Goal: Communication & Community: Participate in discussion

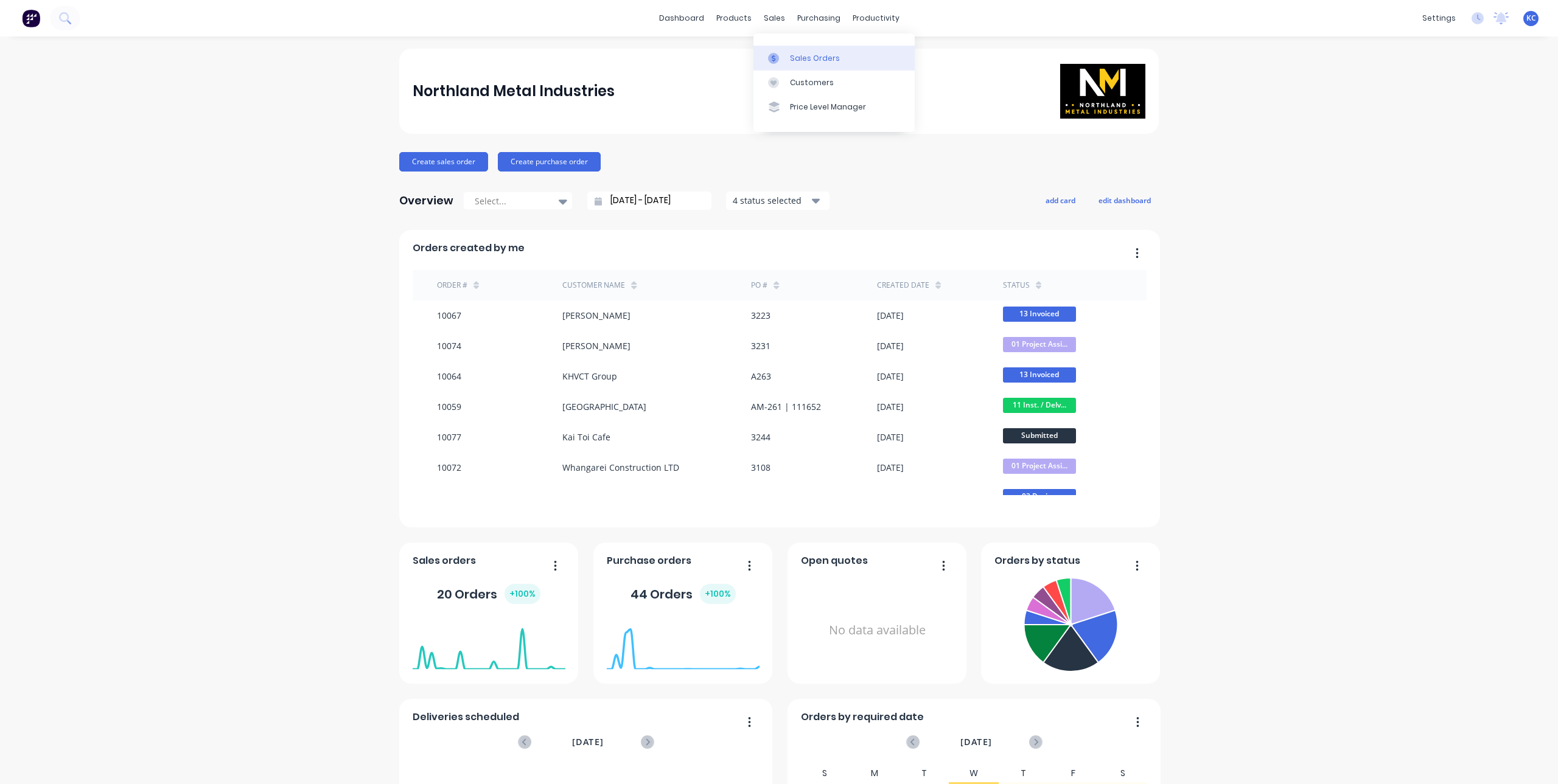
click at [782, 57] on div at bounding box center [777, 58] width 18 height 11
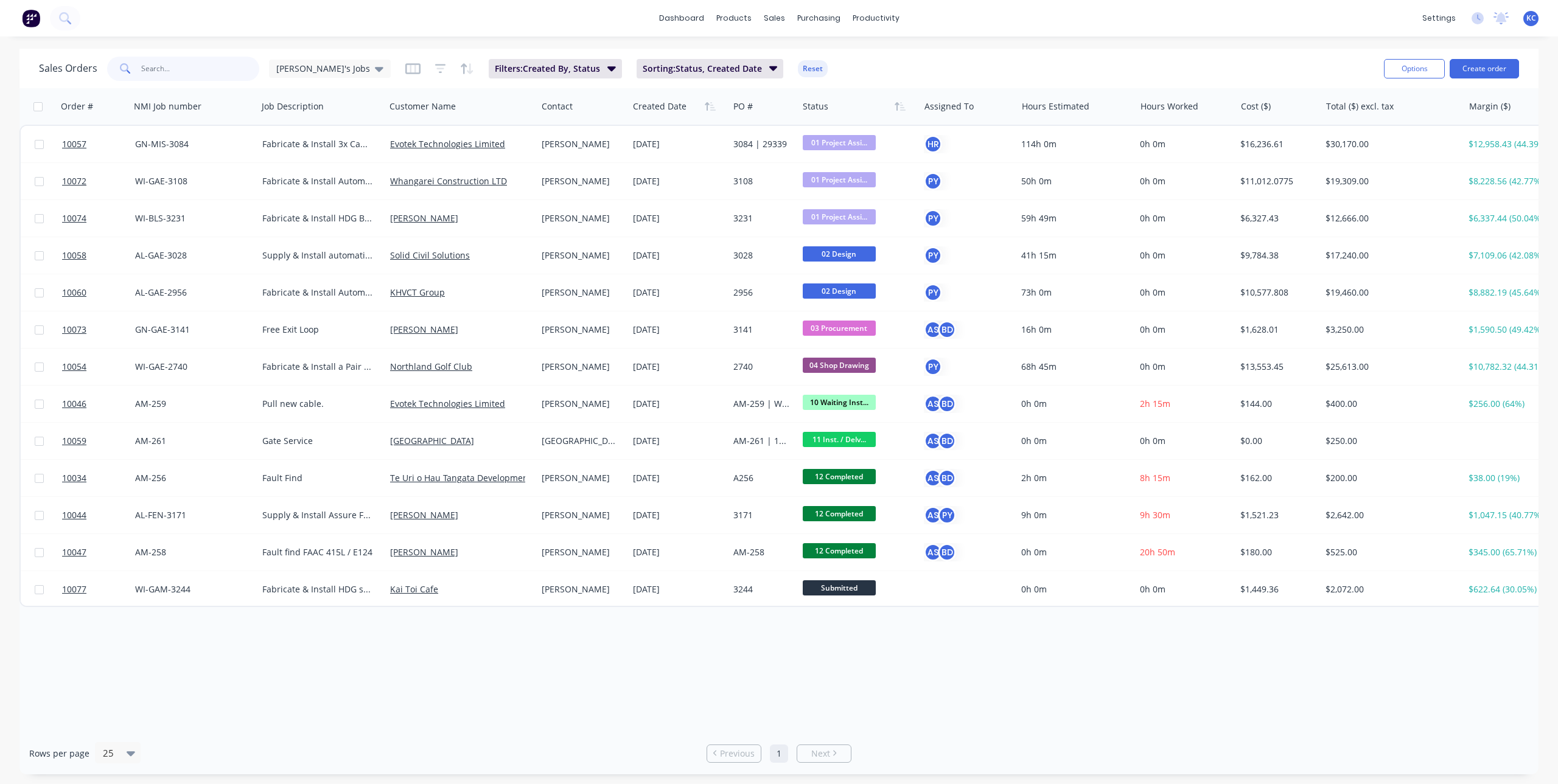
click at [203, 73] on input "text" at bounding box center [200, 68] width 119 height 24
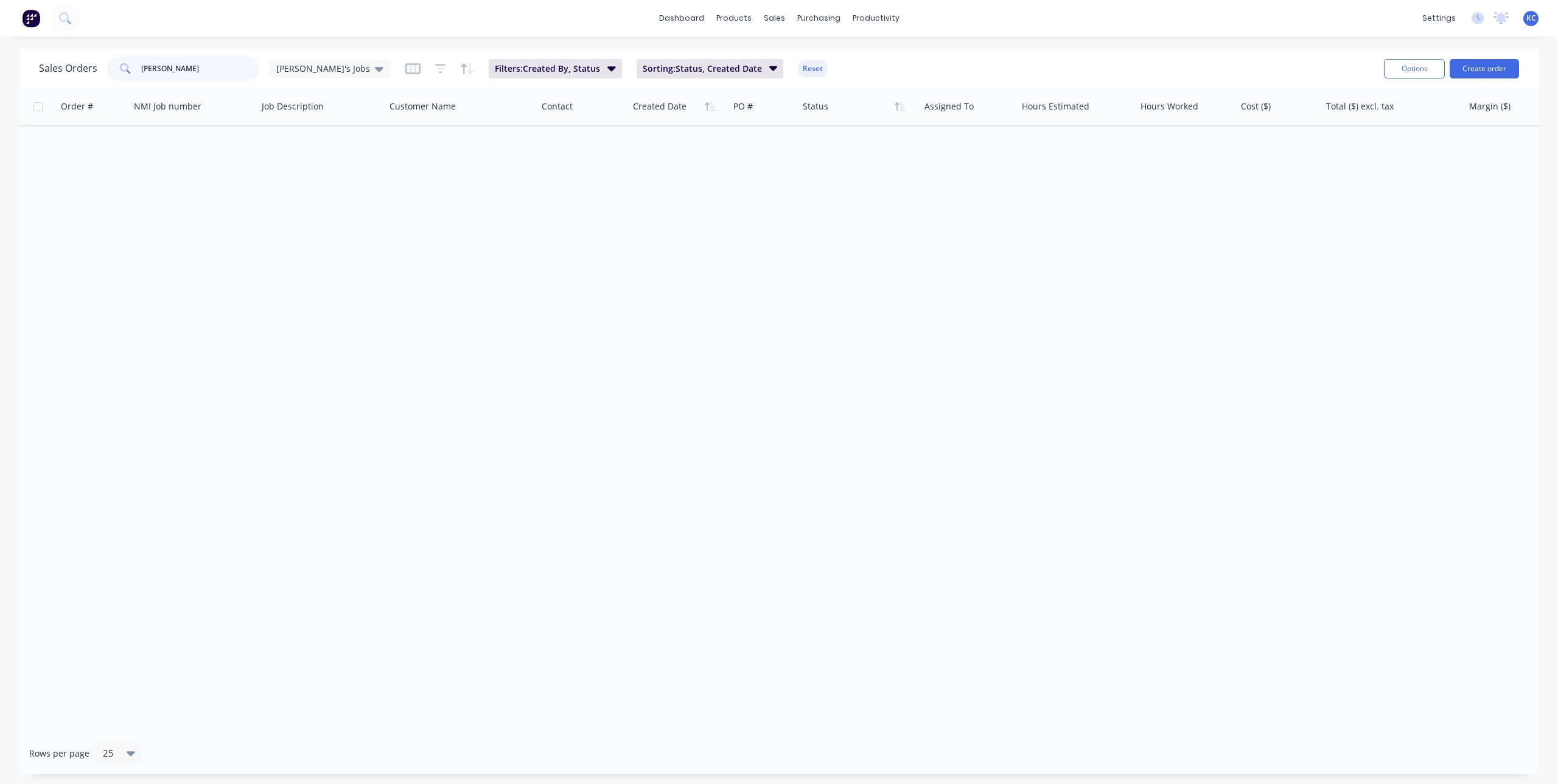
type input "[PERSON_NAME]"
drag, startPoint x: 226, startPoint y: 71, endPoint x: 72, endPoint y: 70, distance: 154.0
click at [72, 70] on div "Sales Orders [PERSON_NAME]'s Jobs" at bounding box center [215, 68] width 352 height 24
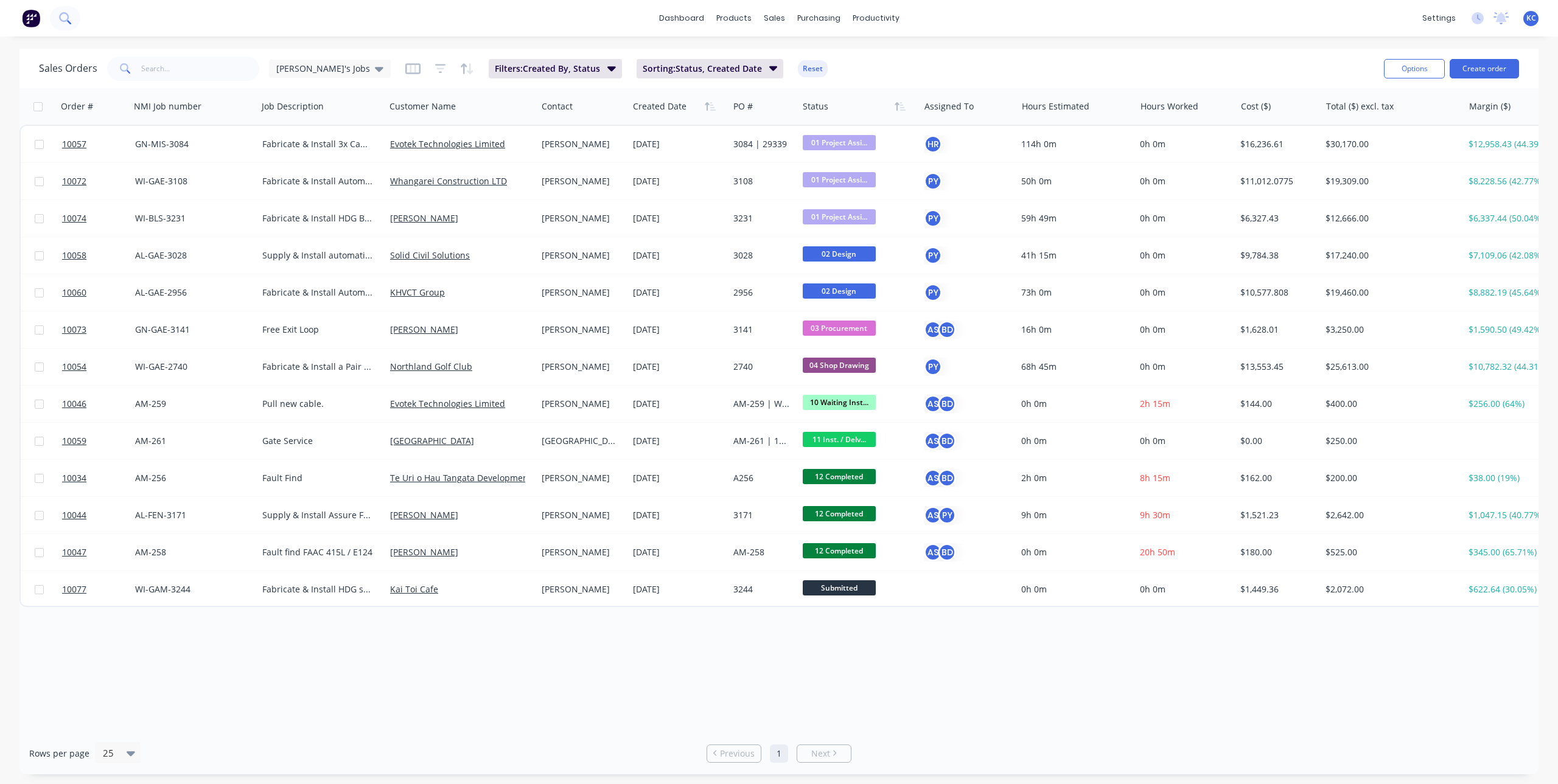
click at [66, 17] on icon at bounding box center [64, 18] width 12 height 12
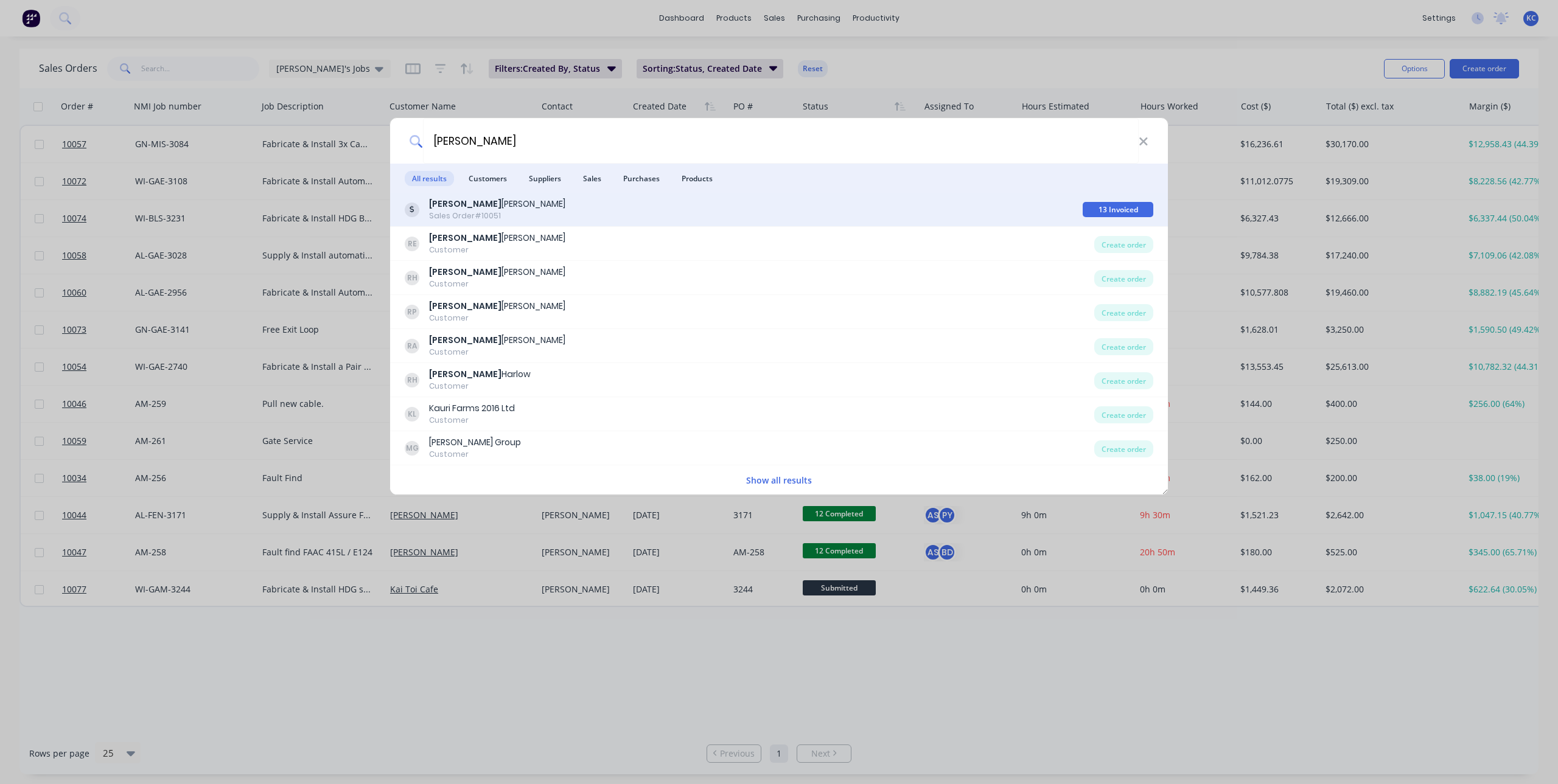
type input "[PERSON_NAME]"
click at [505, 210] on div "[PERSON_NAME] Sales Order #10051" at bounding box center [743, 210] width 678 height 24
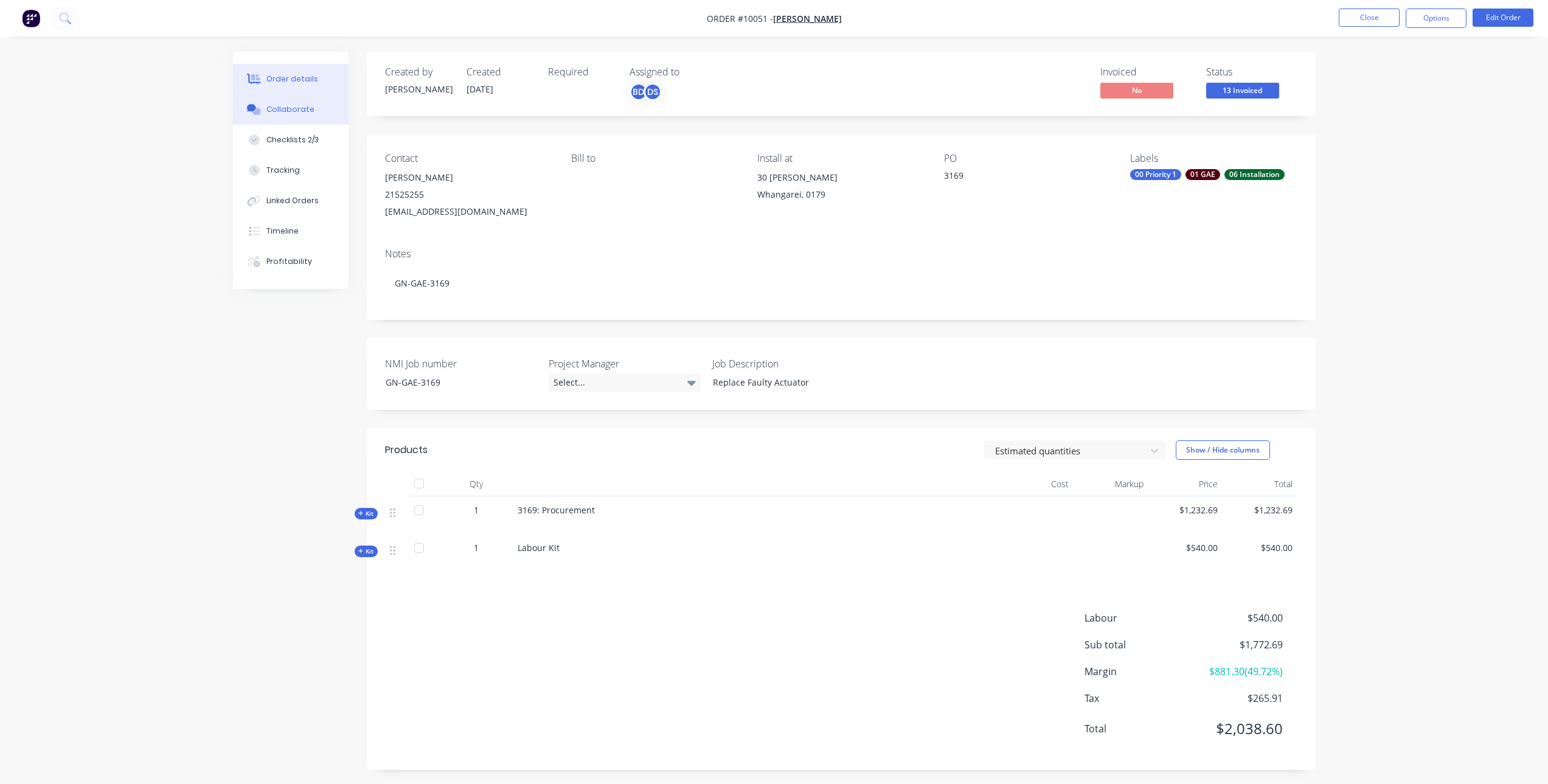
click at [274, 107] on div "Collaborate" at bounding box center [290, 110] width 48 height 11
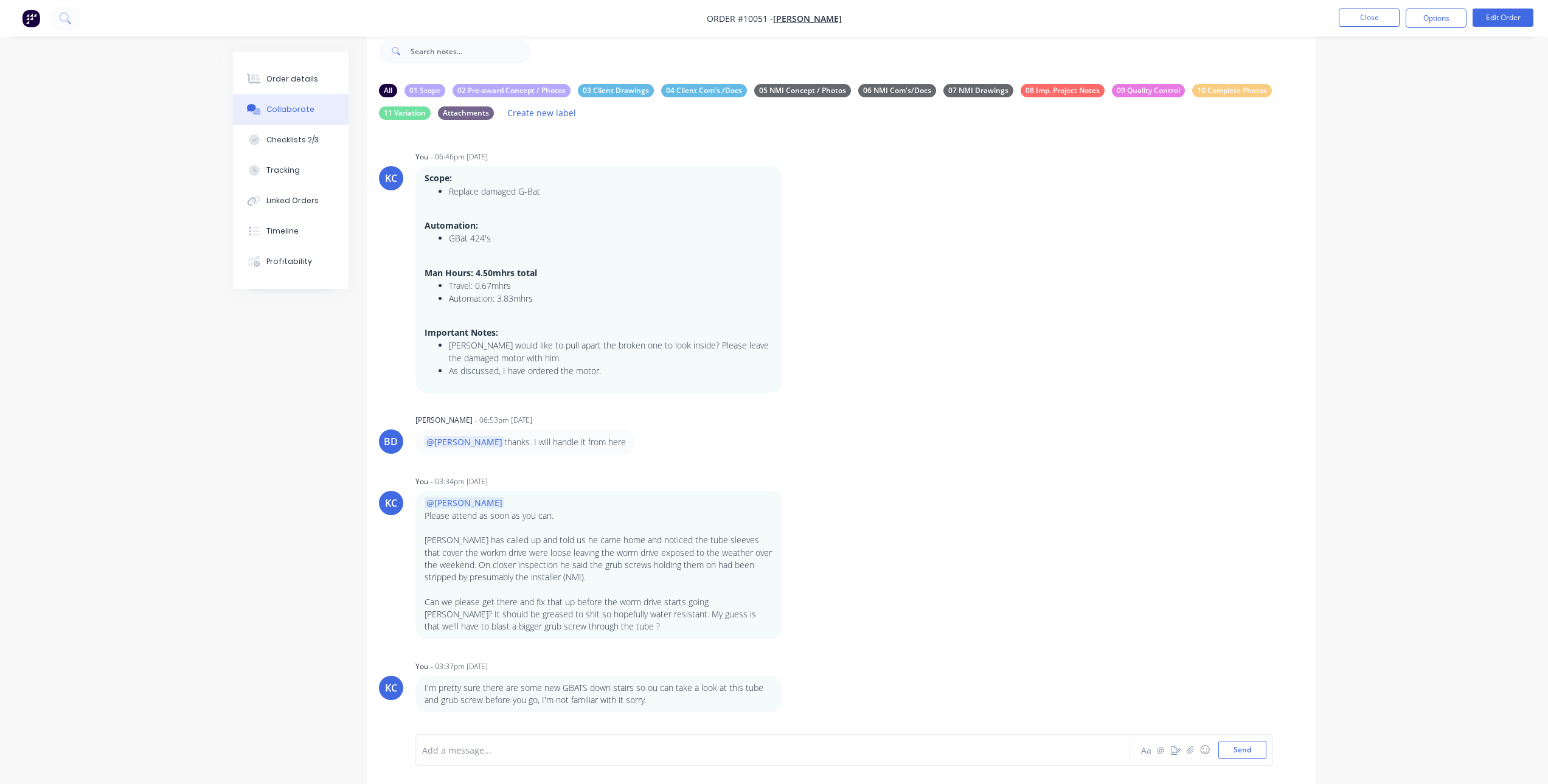
scroll to position [39, 0]
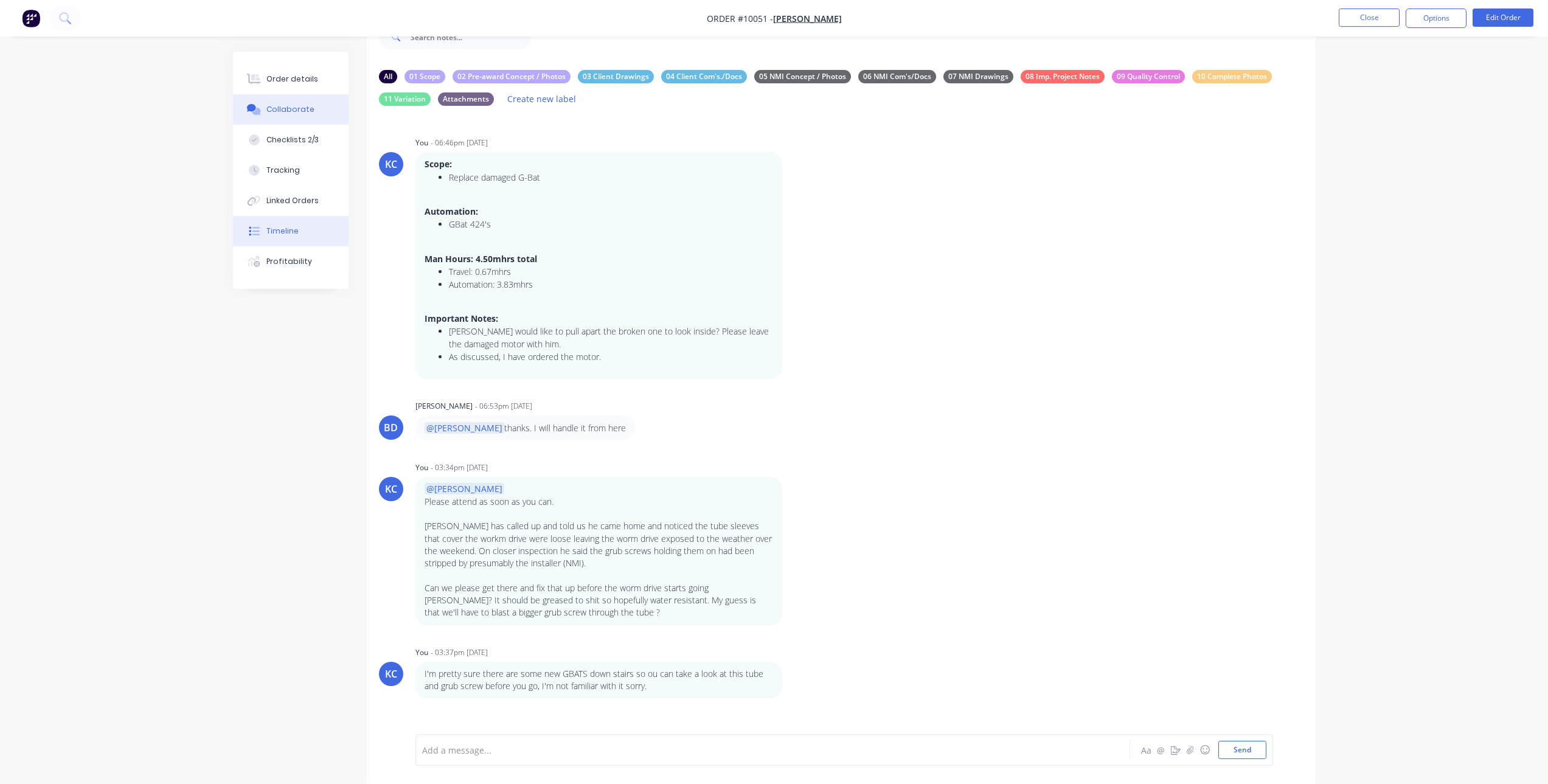
click at [275, 232] on div "Timeline" at bounding box center [282, 232] width 32 height 11
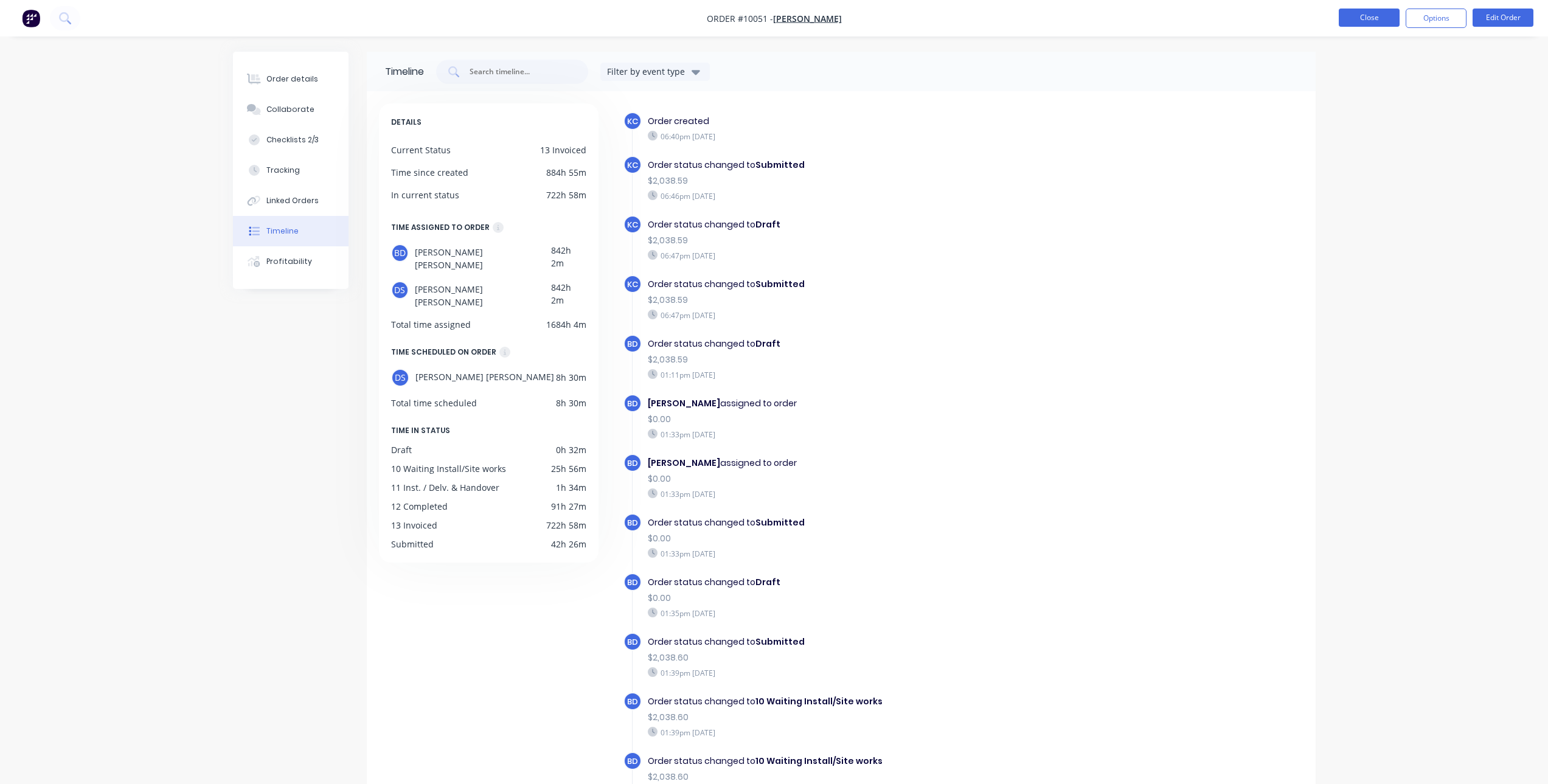
click at [1362, 13] on button "Close" at bounding box center [1370, 17] width 61 height 18
click at [290, 87] on button "Order details" at bounding box center [290, 78] width 115 height 31
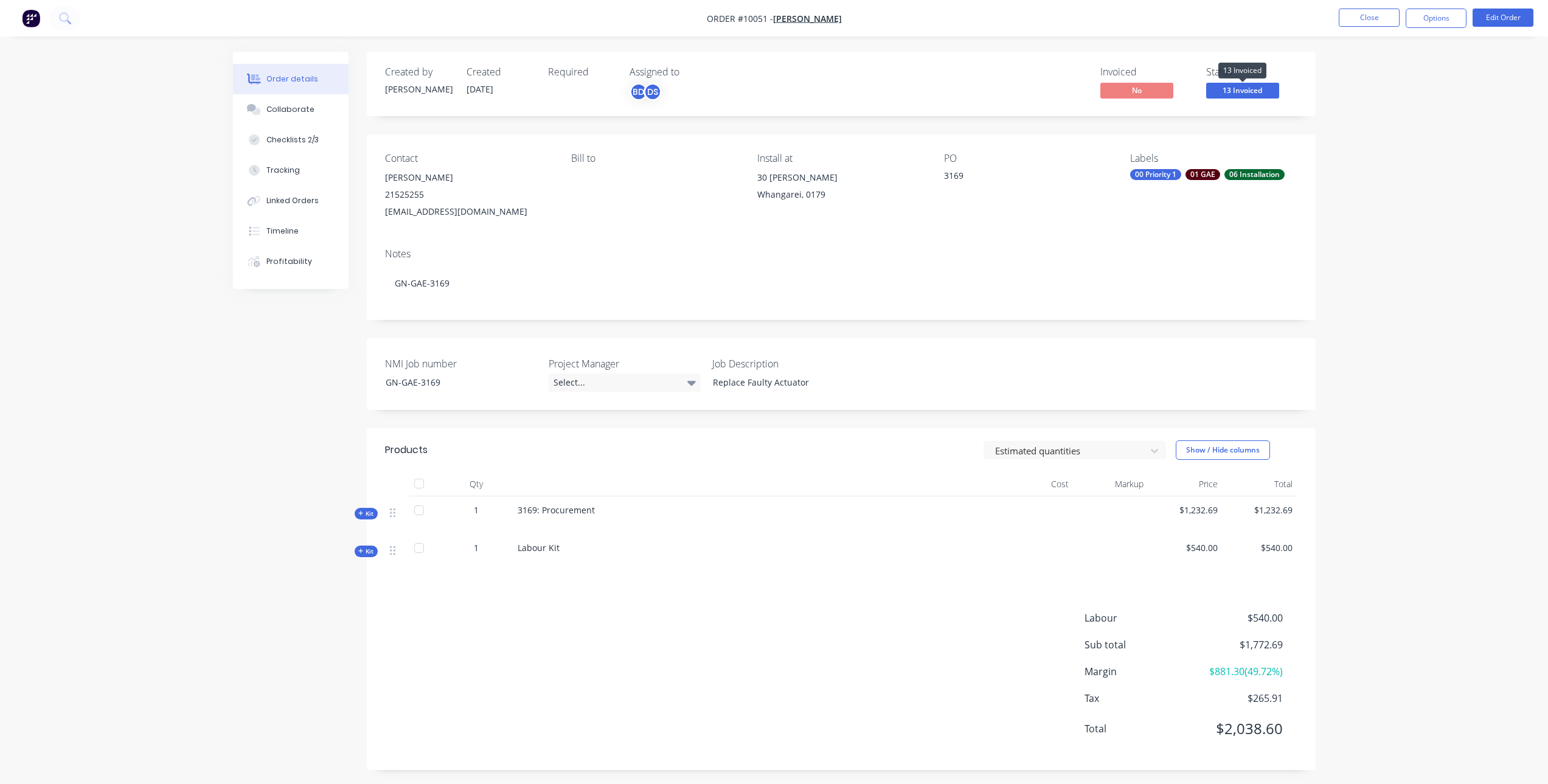
click at [1240, 89] on span "13 Invoiced" at bounding box center [1243, 89] width 73 height 15
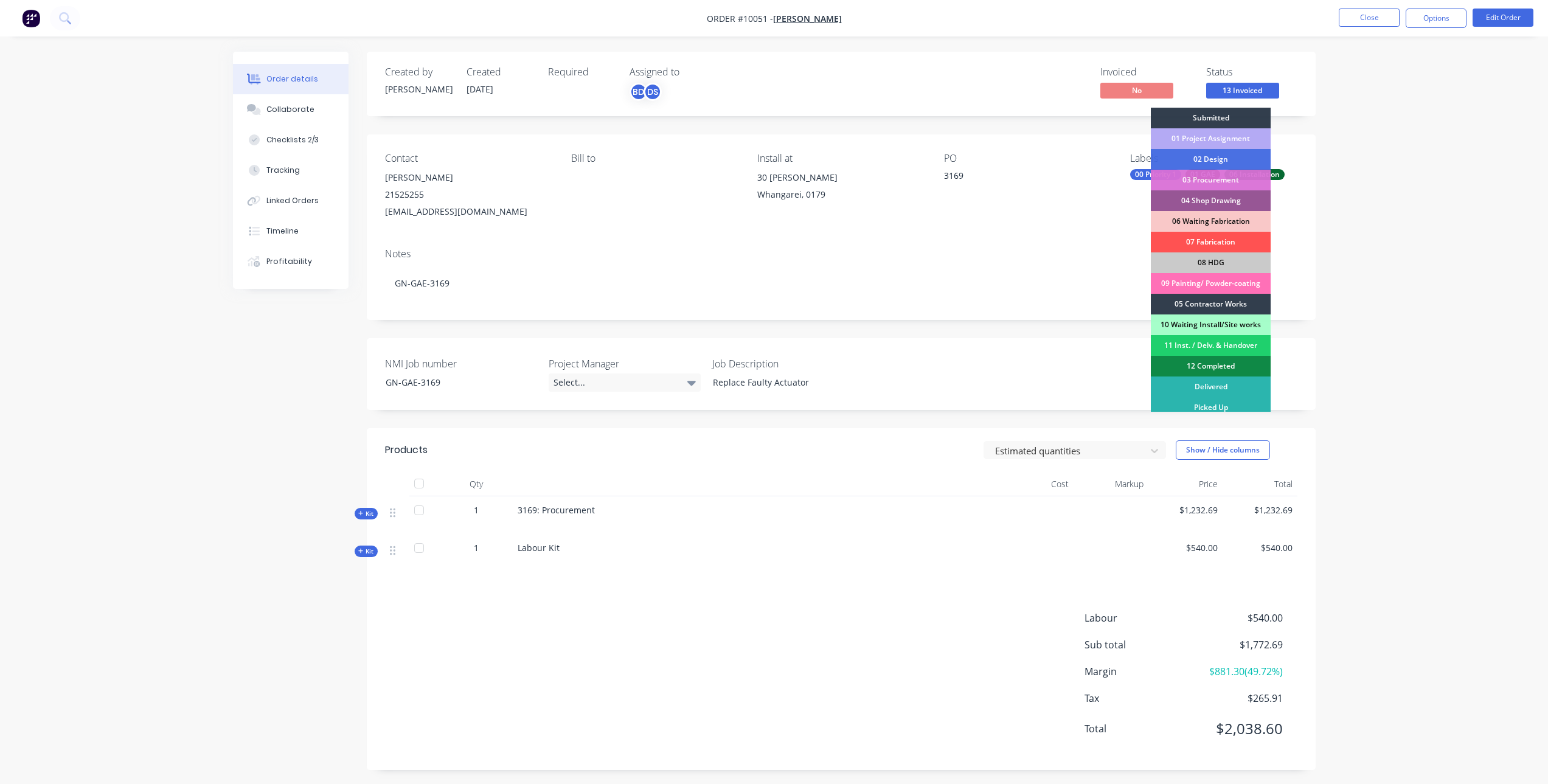
click at [1242, 136] on div "01 Project Assignment" at bounding box center [1210, 139] width 120 height 20
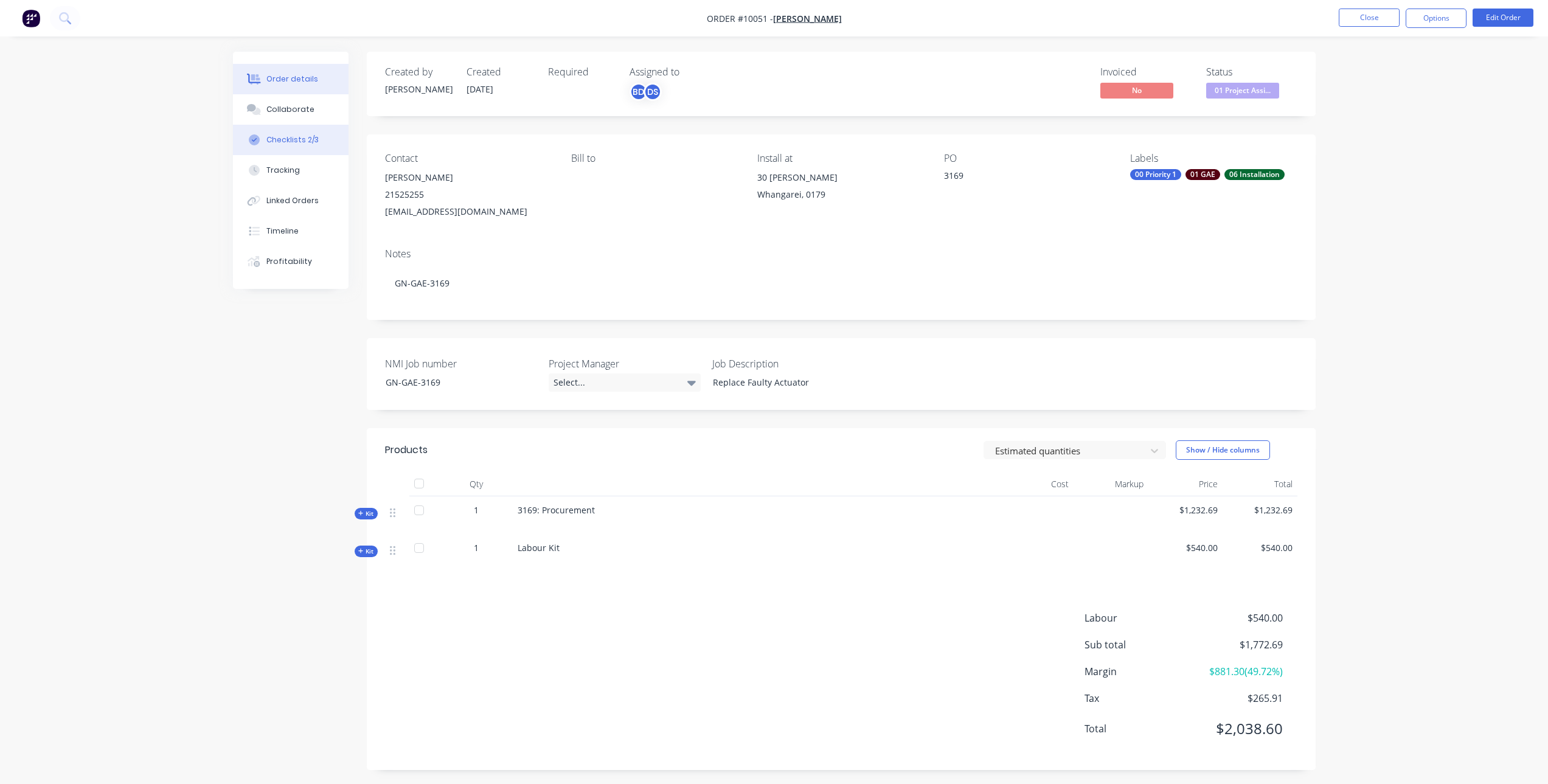
click at [319, 137] on button "Checklists 2/3" at bounding box center [290, 140] width 115 height 31
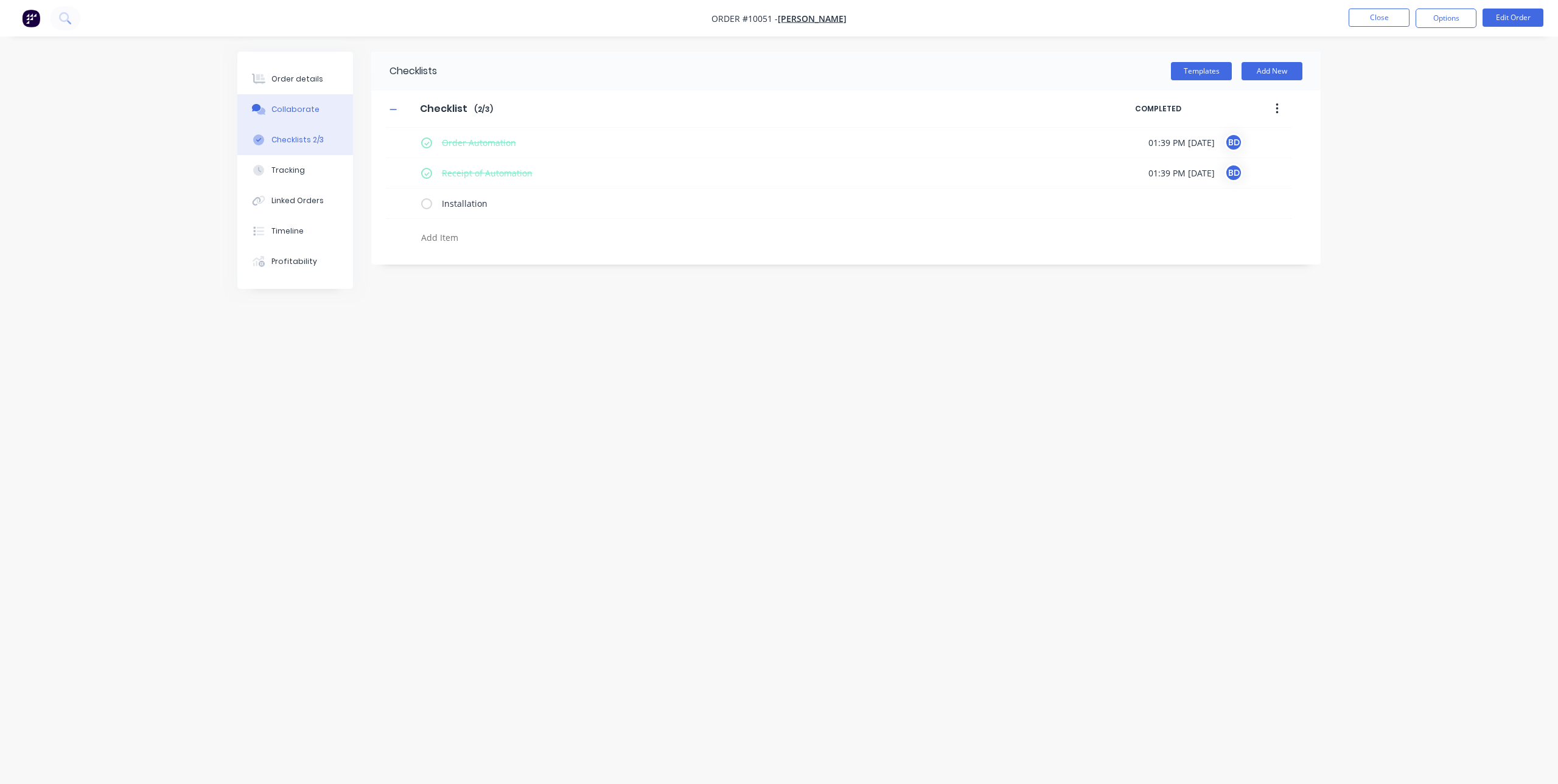
click at [285, 109] on div "Collaborate" at bounding box center [295, 110] width 48 height 11
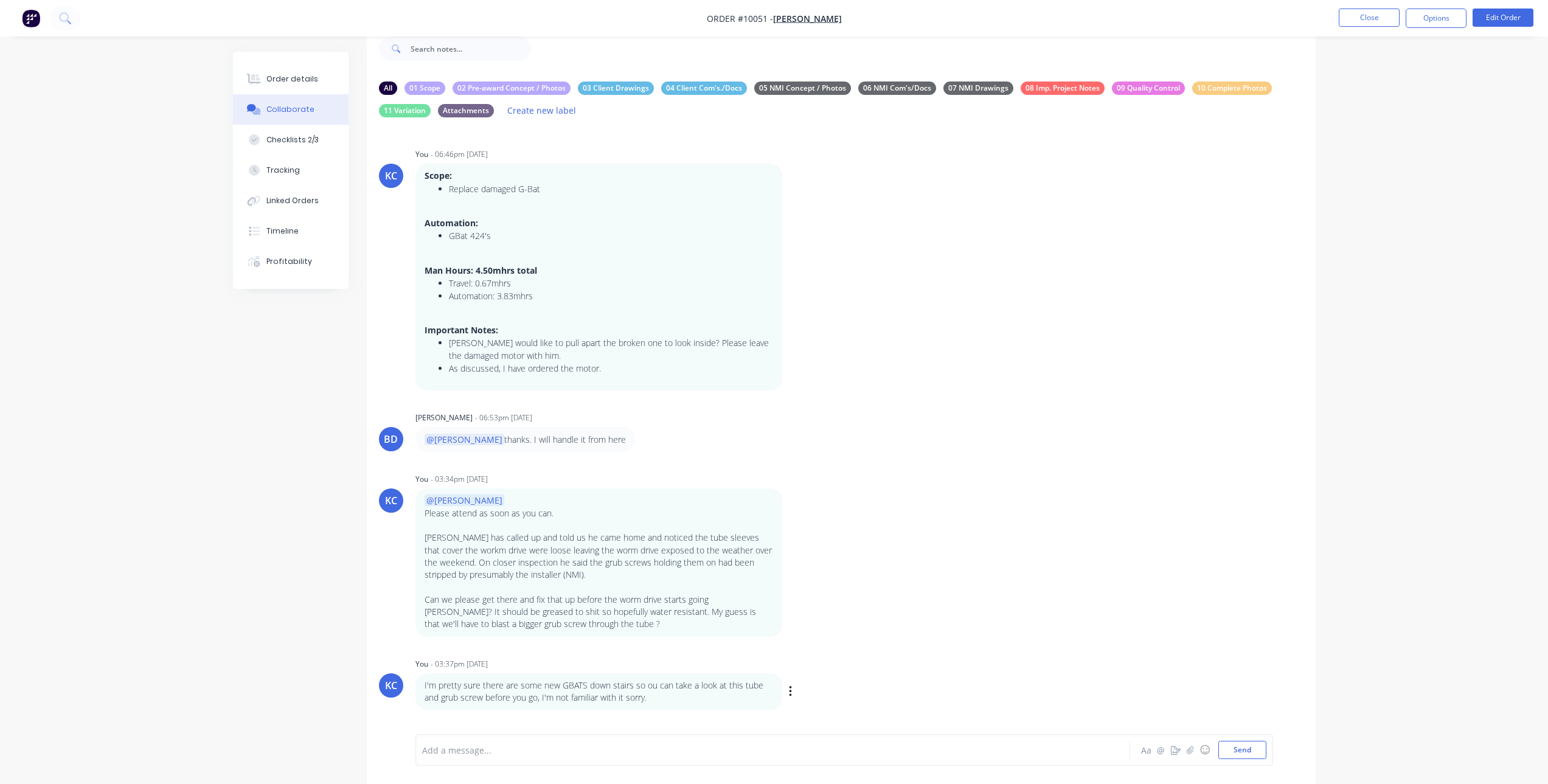
scroll to position [39, 0]
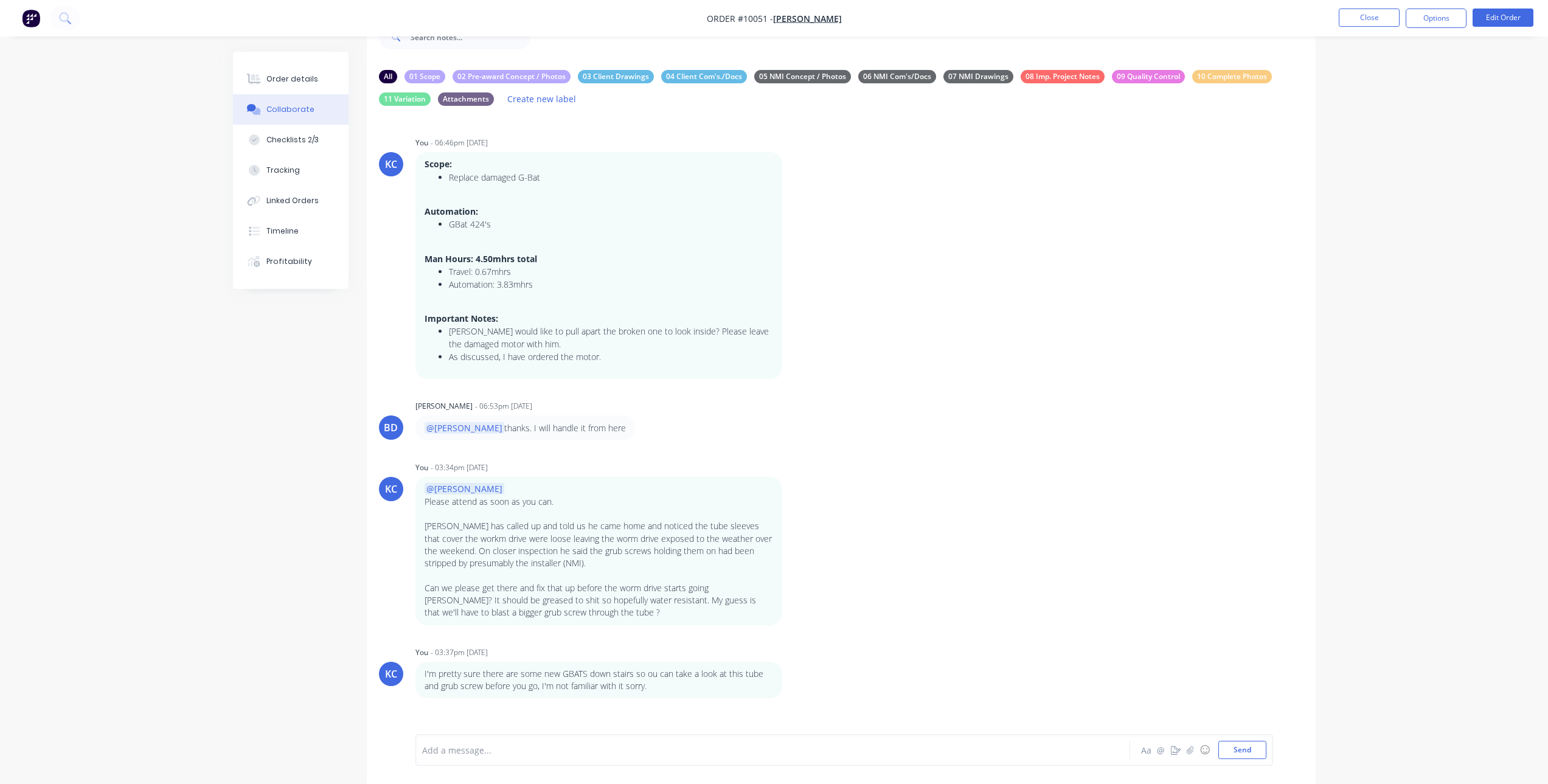
click at [670, 747] on div at bounding box center [739, 750] width 633 height 13
click at [1259, 746] on button "Send" at bounding box center [1242, 749] width 48 height 18
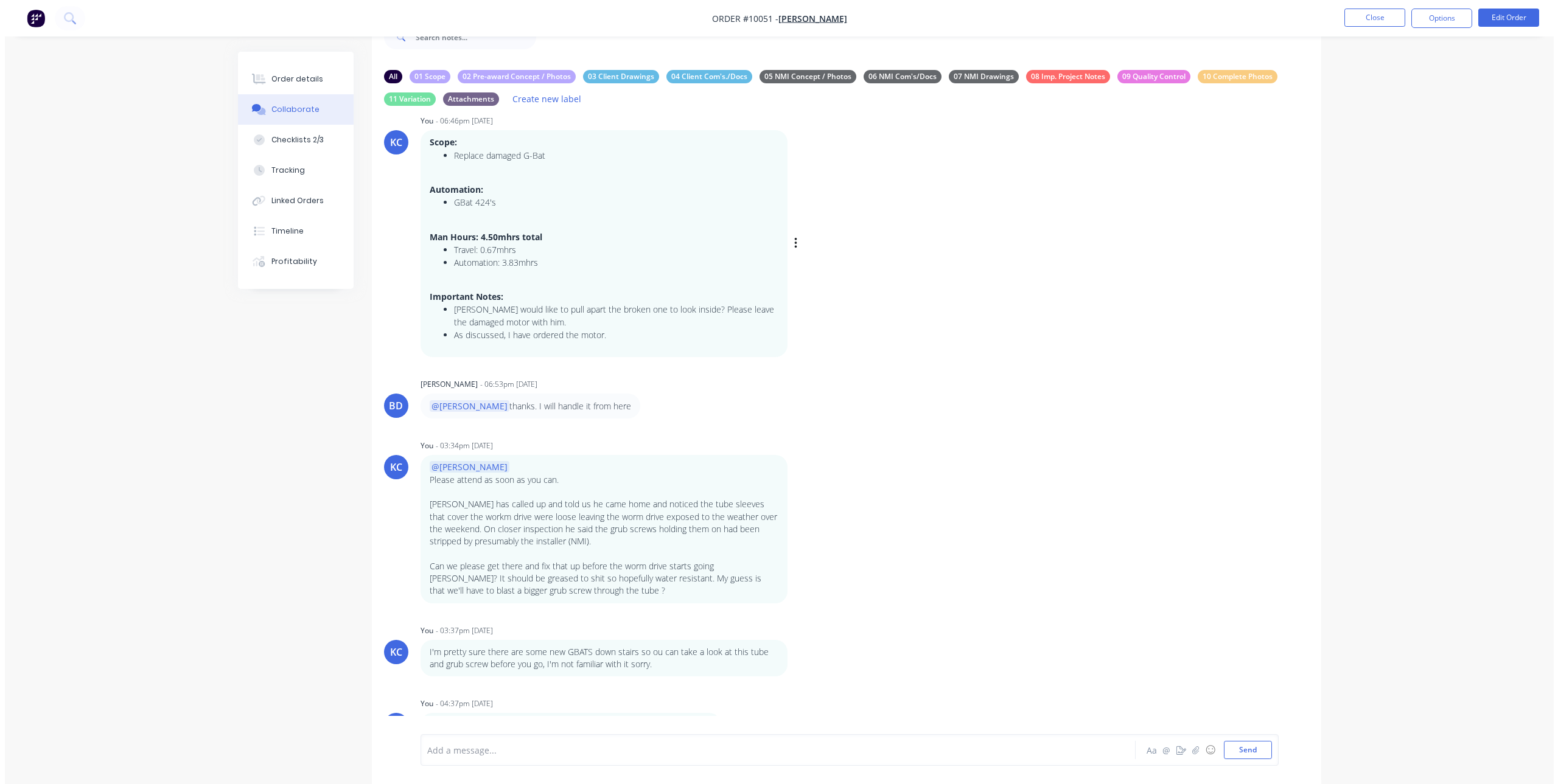
scroll to position [43, 0]
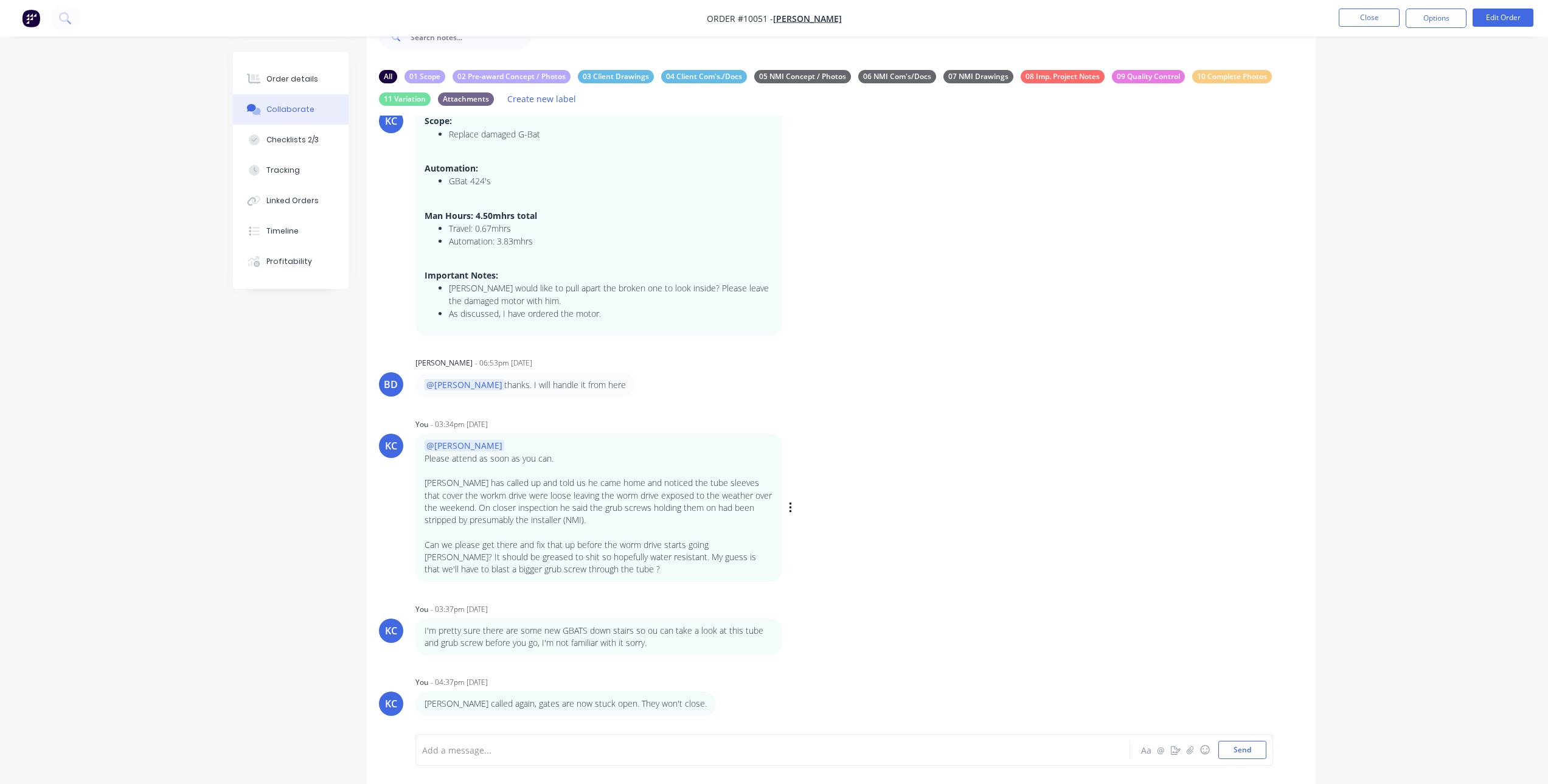
drag, startPoint x: 487, startPoint y: 425, endPoint x: 436, endPoint y: 421, distance: 51.2
click at [436, 421] on div "- 03:34pm [DATE]" at bounding box center [459, 425] width 57 height 11
click at [517, 425] on div "You - 03:34pm [DATE]" at bounding box center [605, 425] width 380 height 11
drag, startPoint x: 517, startPoint y: 705, endPoint x: 599, endPoint y: 709, distance: 82.1
click at [599, 709] on p "[PERSON_NAME] called again, gates are now stuck open. They won't close." at bounding box center [566, 704] width 283 height 13
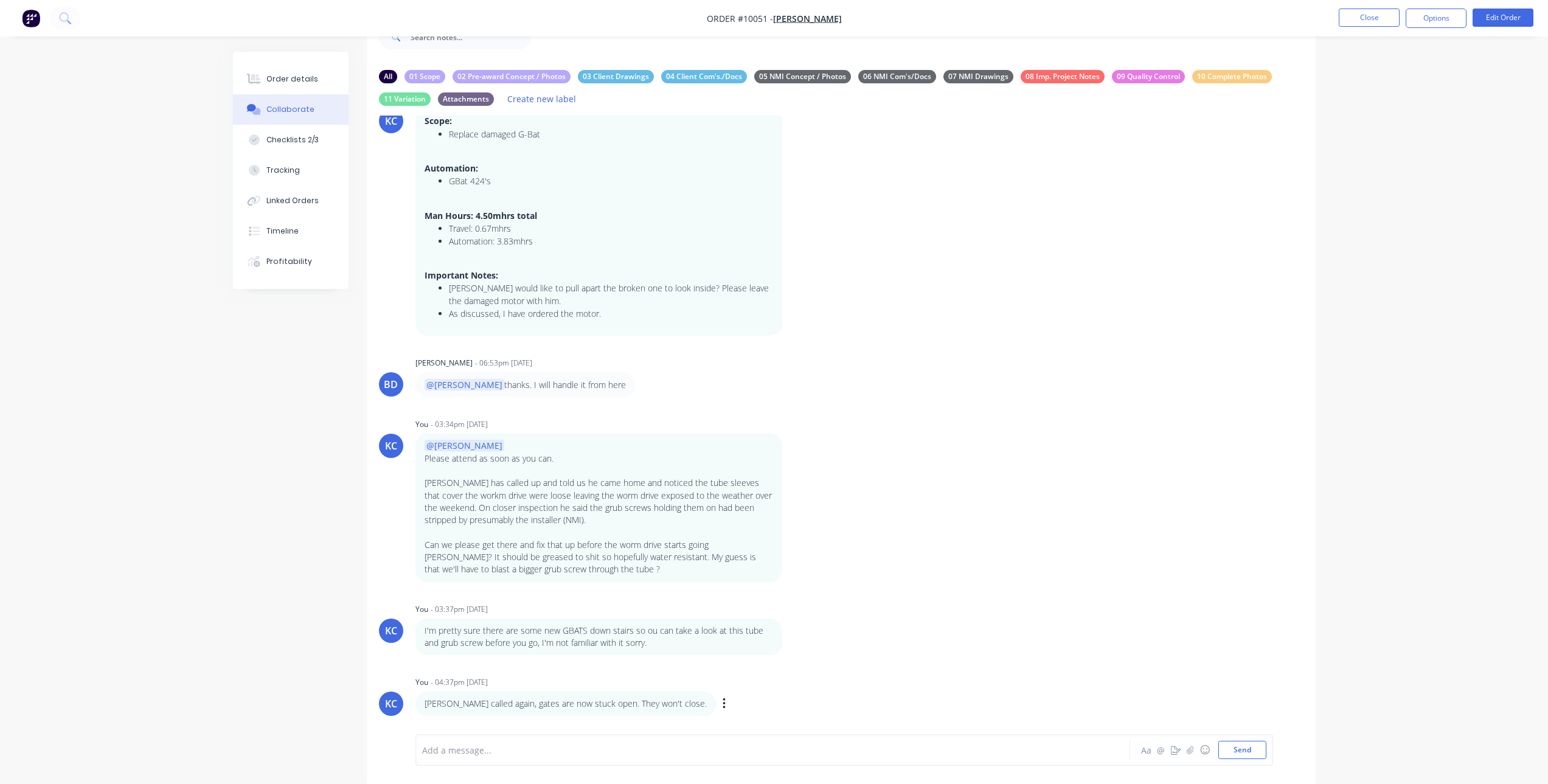
click at [602, 709] on p "[PERSON_NAME] called again, gates are now stuck open. They won't close." at bounding box center [566, 704] width 283 height 13
drag, startPoint x: 602, startPoint y: 709, endPoint x: 549, endPoint y: 706, distance: 53.1
click at [549, 706] on p "[PERSON_NAME] called again, gates are now stuck open. They won't close." at bounding box center [566, 704] width 283 height 13
click at [812, 674] on div "KC You - 04:37pm [DATE] [PERSON_NAME] called again, gates are now stuck open. T…" at bounding box center [841, 695] width 949 height 42
click at [222, 381] on div "Order details Collaborate Checklists 2/3 Tracking Linked Orders Timeline Profit…" at bounding box center [774, 398] width 1108 height 771
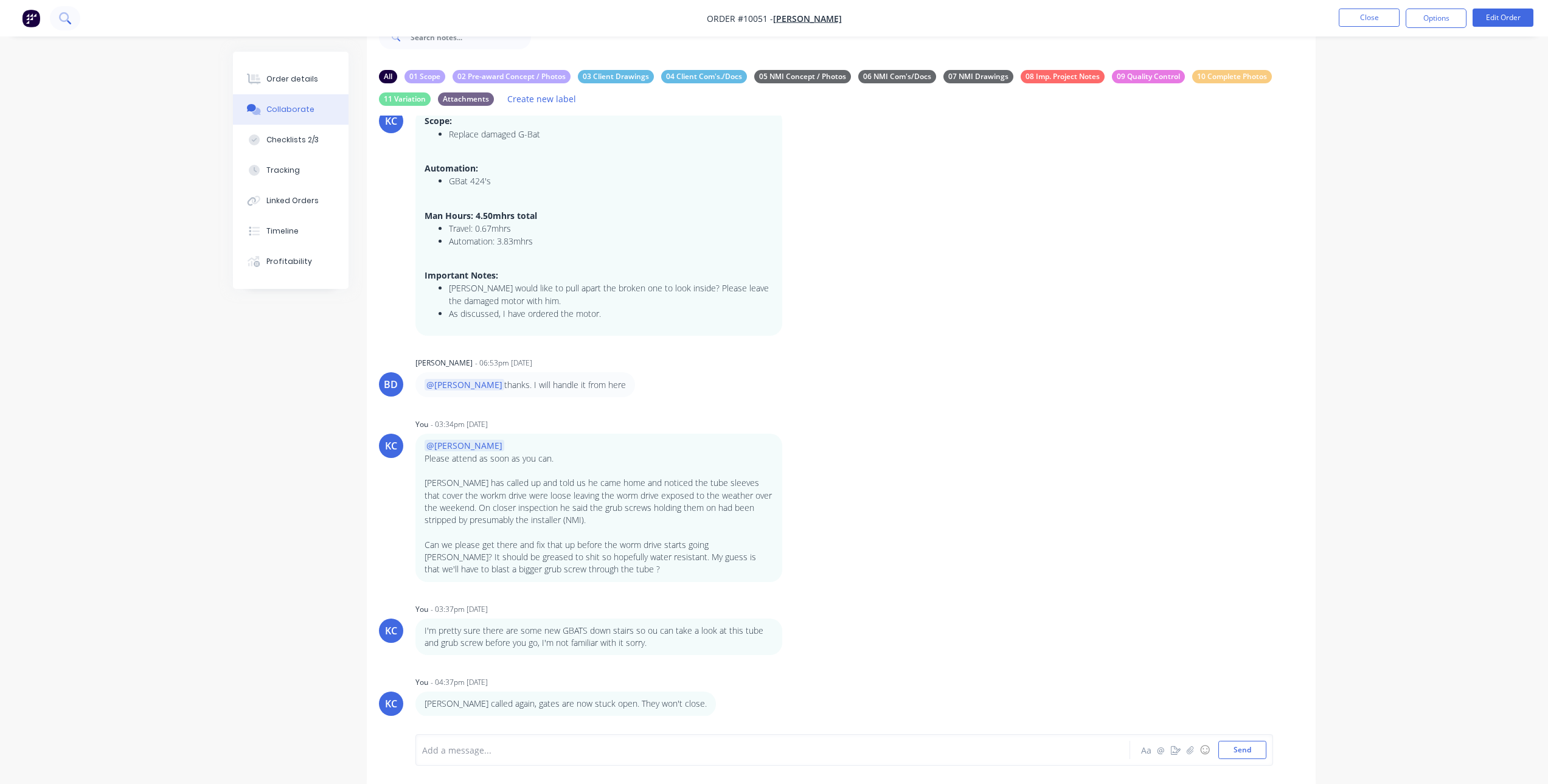
click at [70, 15] on icon at bounding box center [64, 18] width 12 height 12
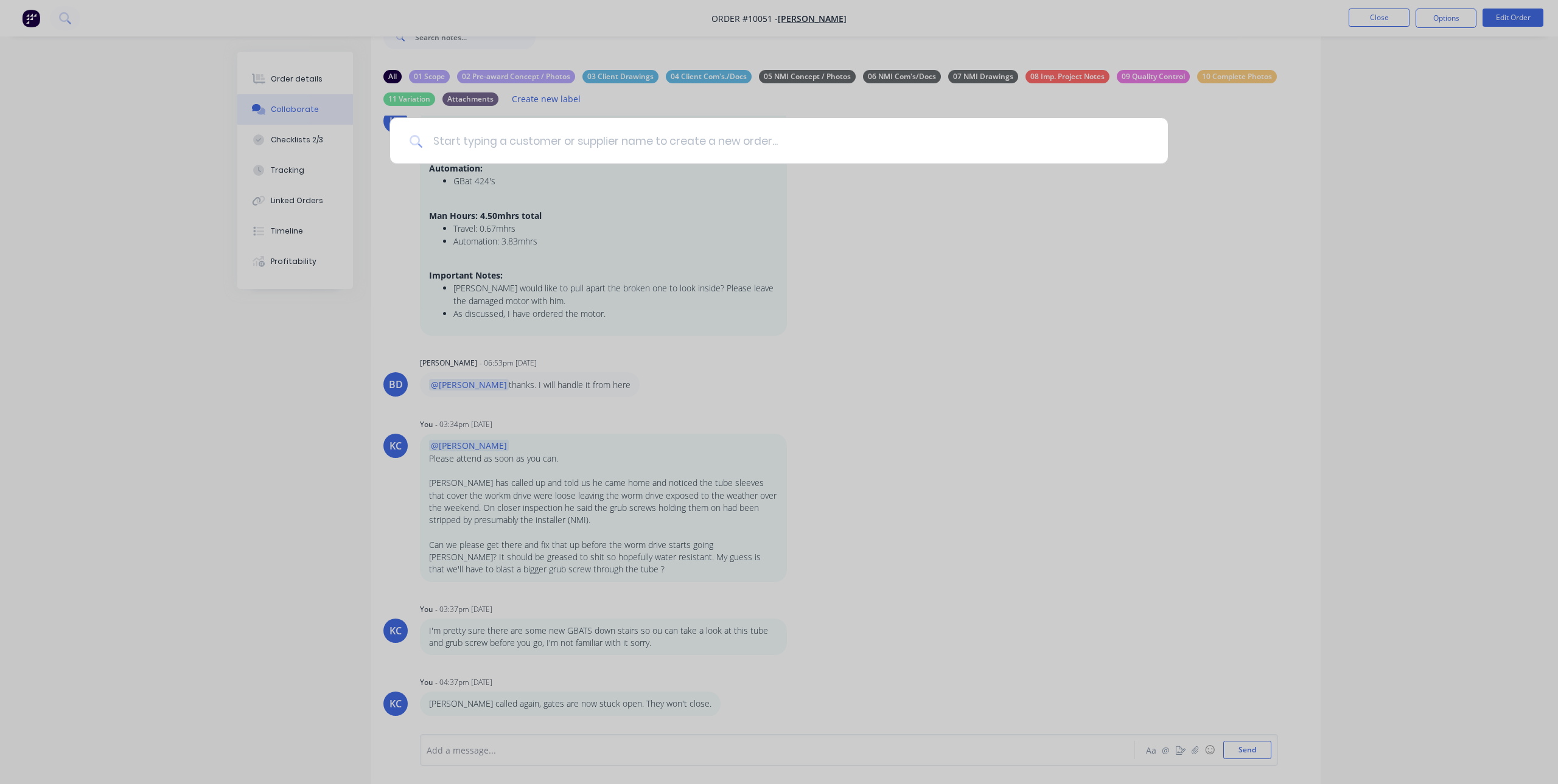
click at [582, 130] on input at bounding box center [786, 140] width 726 height 46
type input "kai toi"
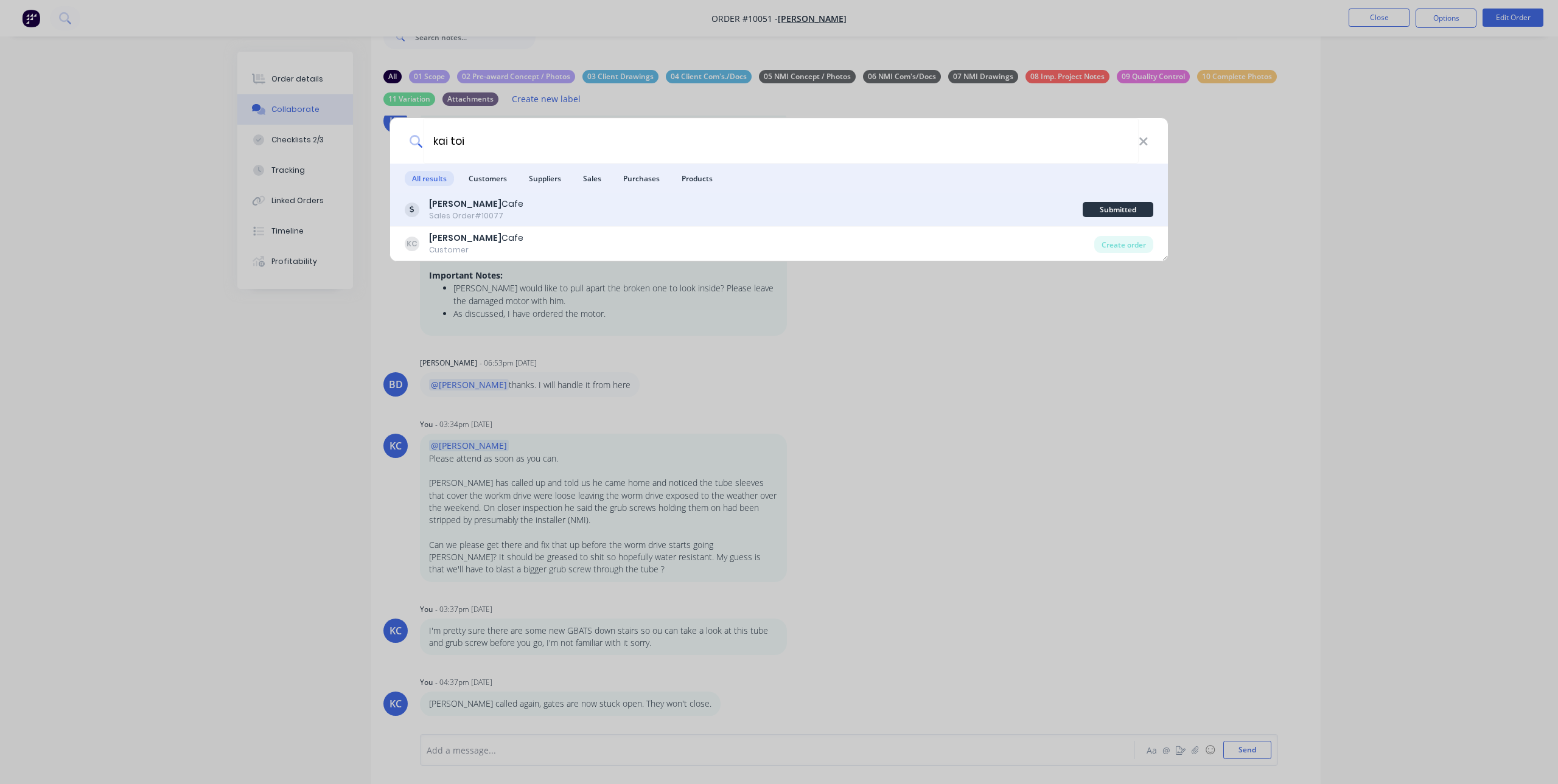
click at [485, 199] on div "Kai Toi Cafe" at bounding box center [476, 204] width 94 height 13
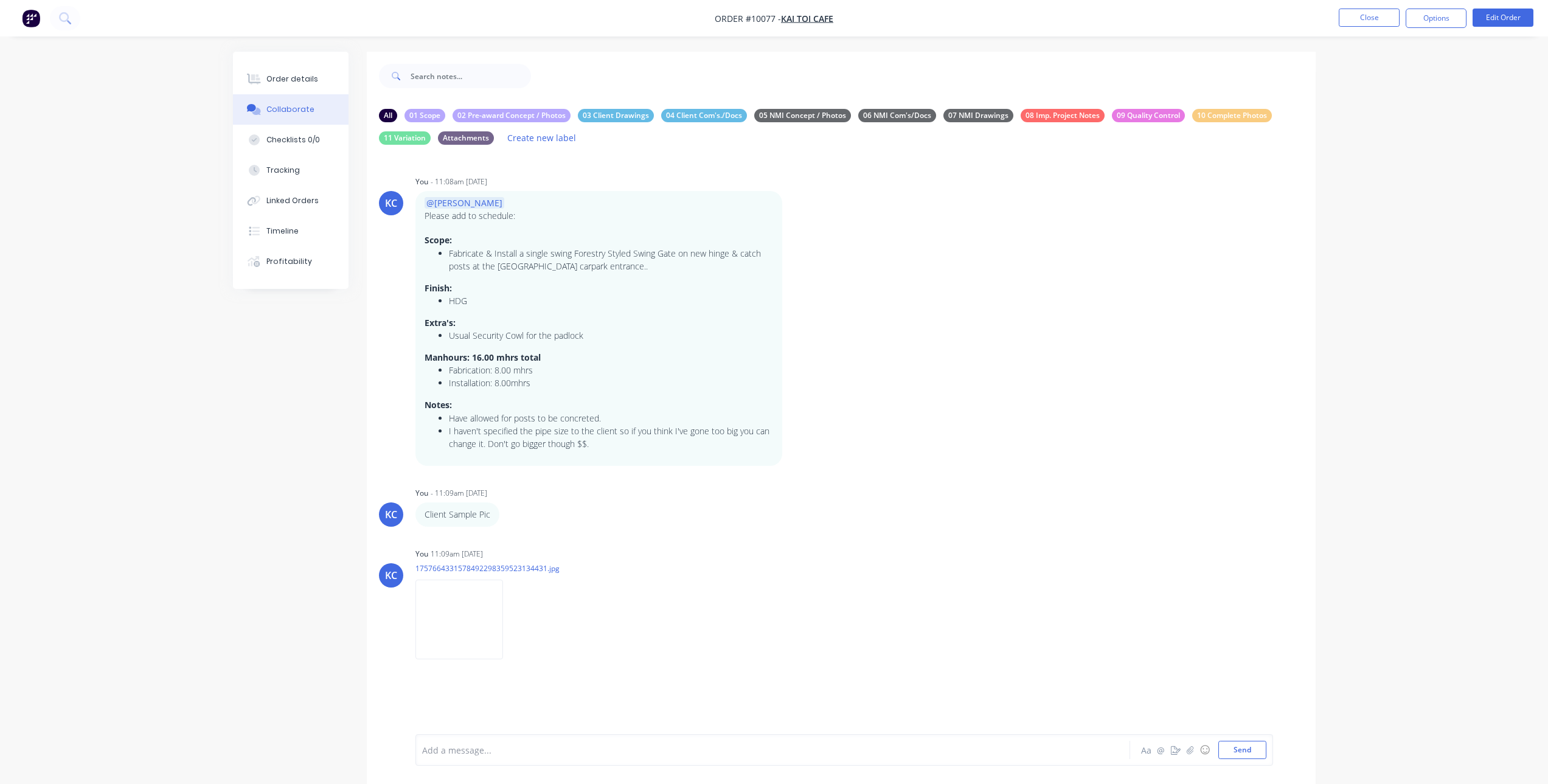
drag, startPoint x: 188, startPoint y: 188, endPoint x: 194, endPoint y: 185, distance: 6.7
click at [188, 188] on div "Order details Collaborate Checklists 0/0 Tracking Linked Orders Timeline Profit…" at bounding box center [774, 411] width 1548 height 823
click at [34, 23] on img "button" at bounding box center [31, 18] width 18 height 18
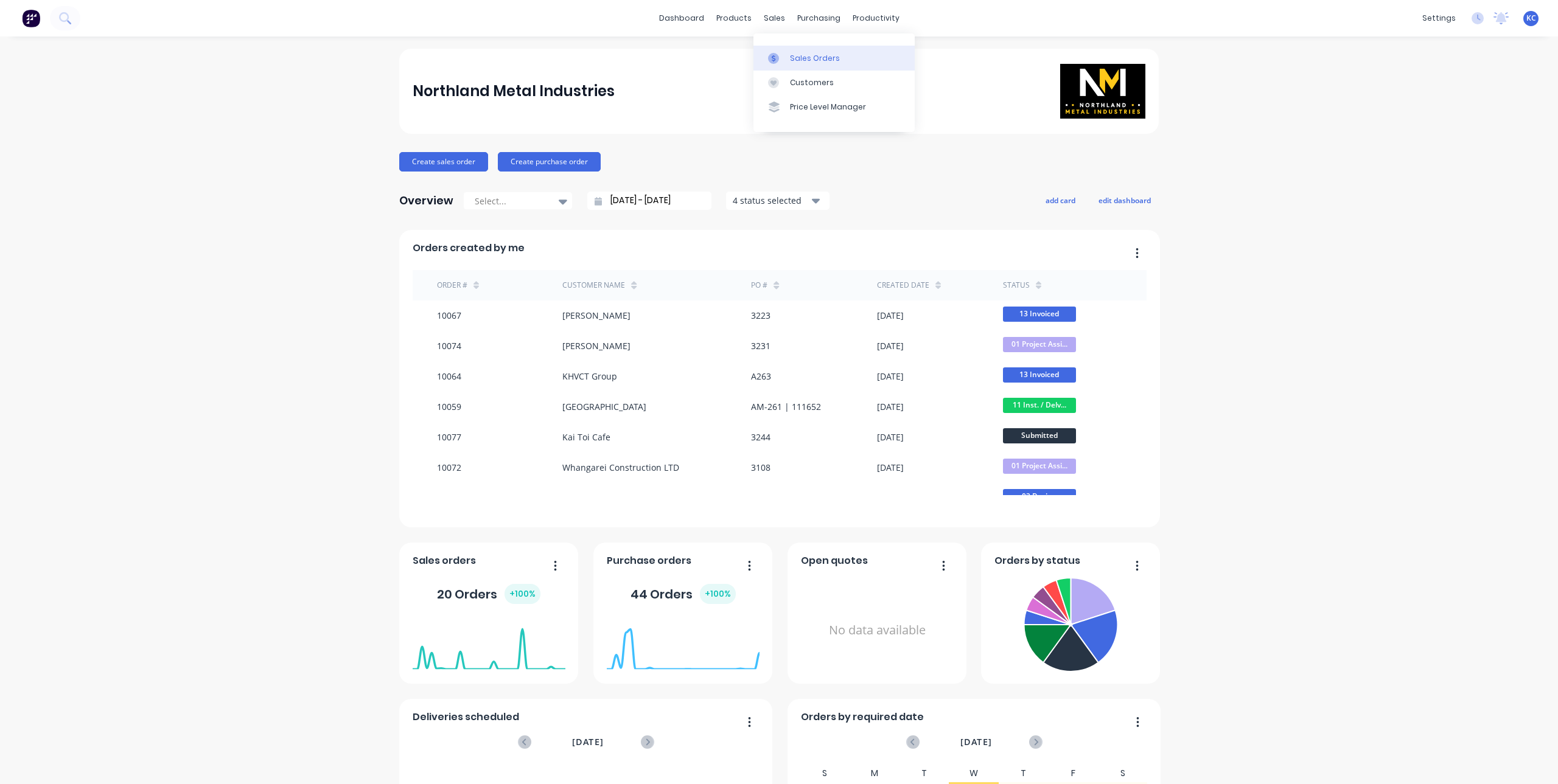
click at [799, 58] on div "Sales Orders" at bounding box center [815, 58] width 50 height 11
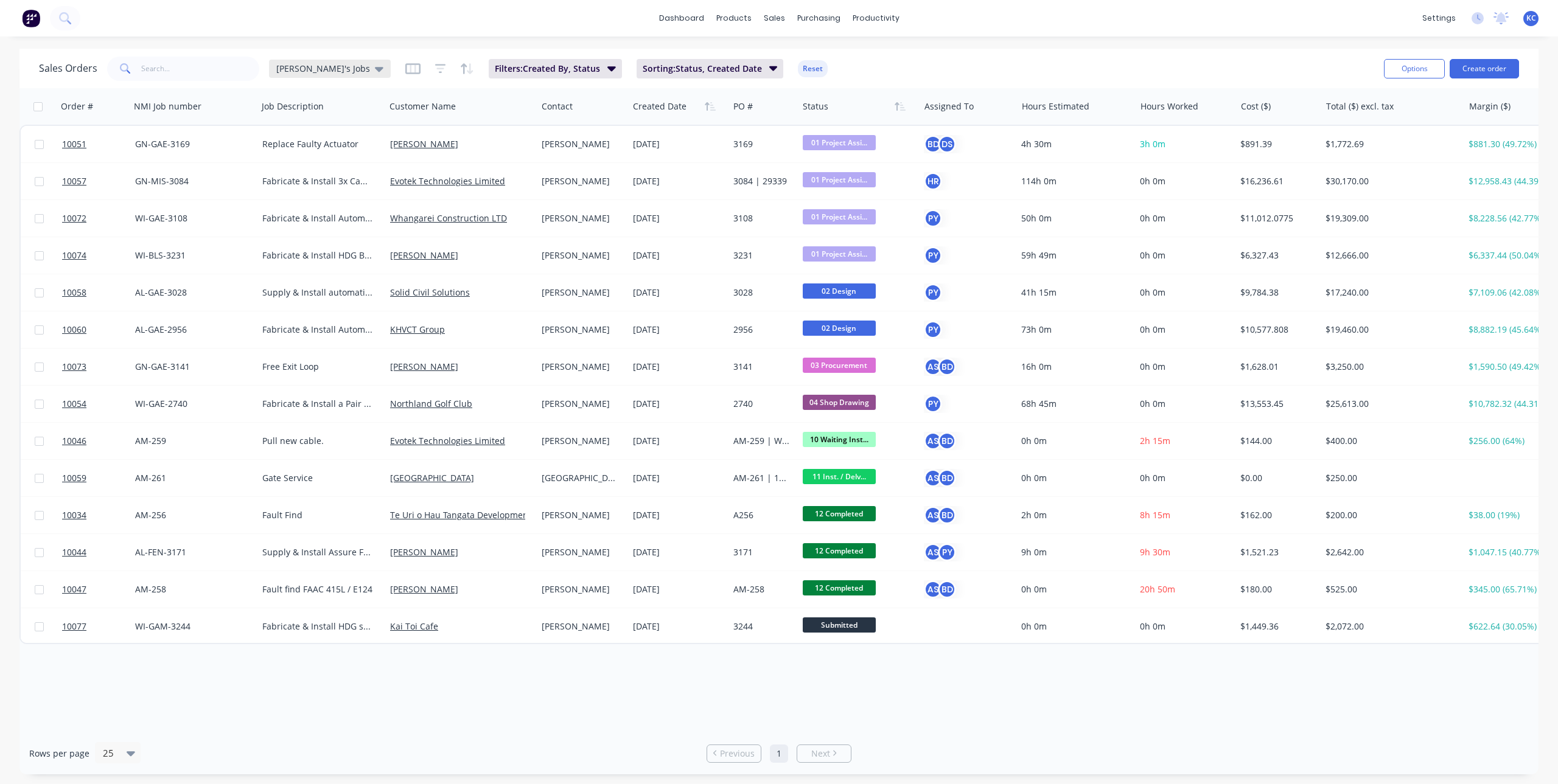
click at [315, 64] on span "[PERSON_NAME]'s Jobs" at bounding box center [323, 68] width 93 height 13
click at [299, 247] on button "My Jobbo's" at bounding box center [342, 246] width 139 height 14
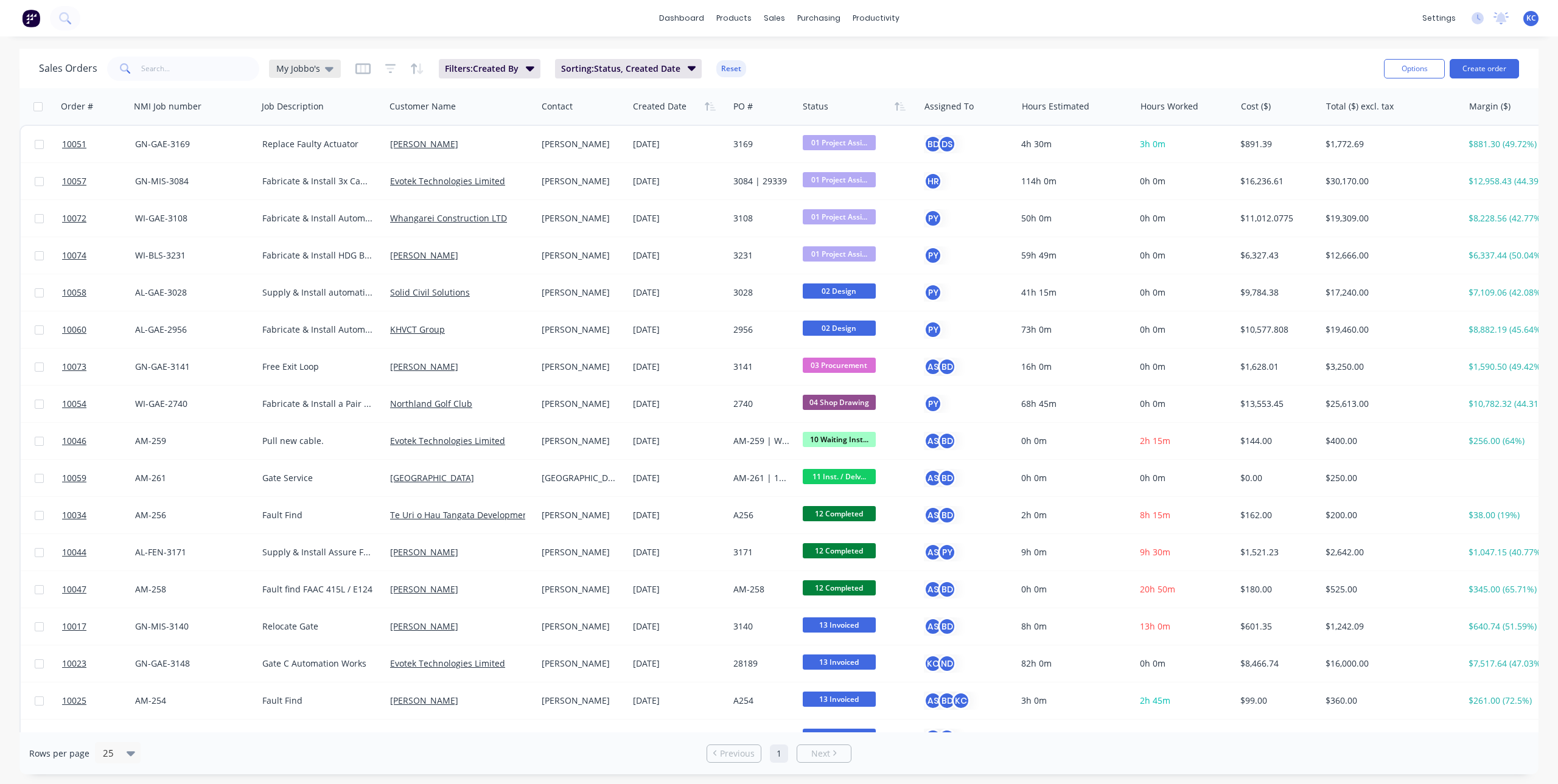
click at [327, 68] on icon at bounding box center [329, 69] width 9 height 5
click at [291, 264] on button "TBI" at bounding box center [342, 270] width 139 height 14
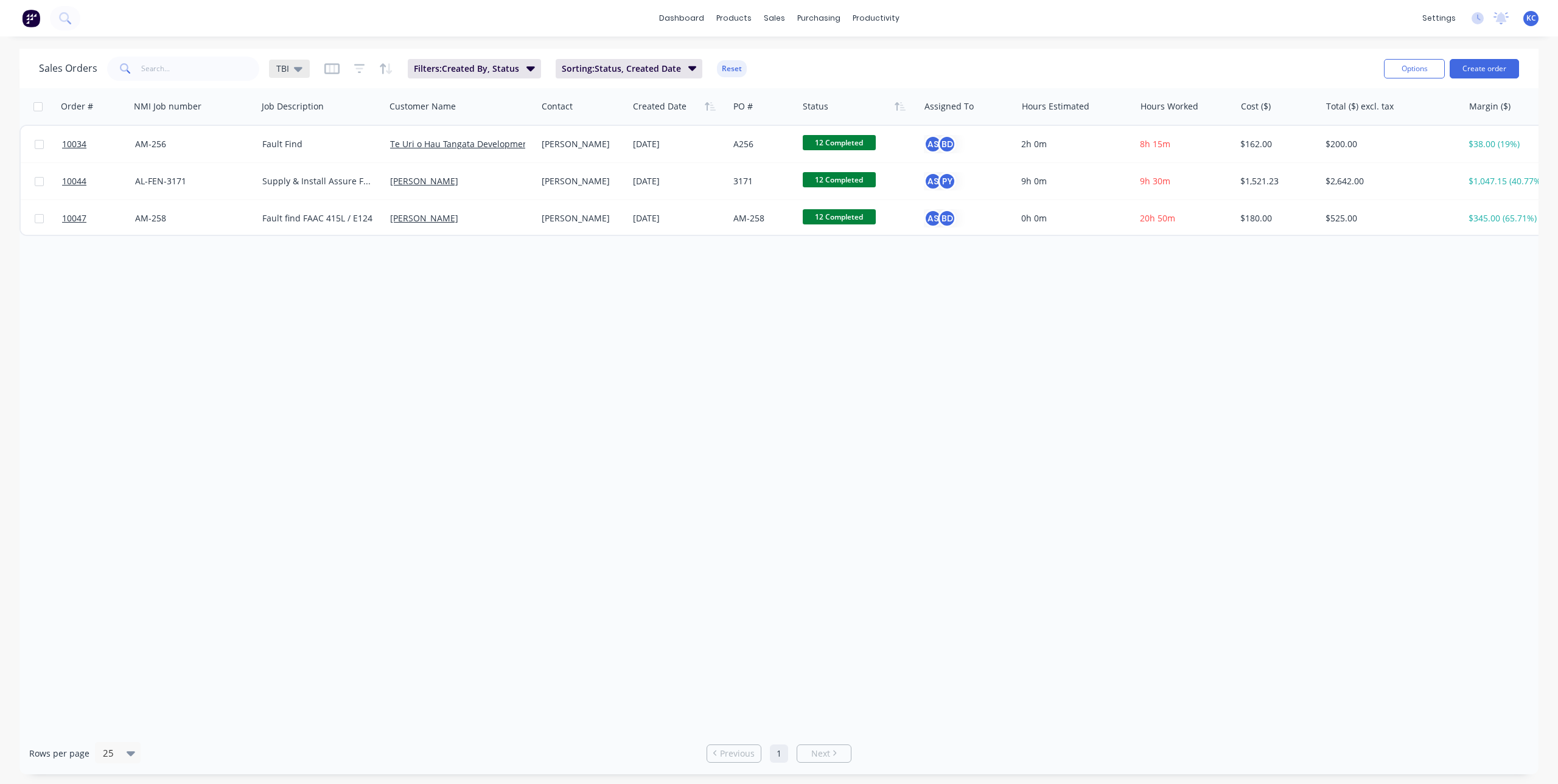
click at [287, 72] on span "TBI" at bounding box center [283, 68] width 13 height 13
click at [302, 69] on div "TBI" at bounding box center [290, 68] width 41 height 18
click at [319, 199] on button "[PERSON_NAME]'s Jobs (Default)" at bounding box center [342, 197] width 139 height 14
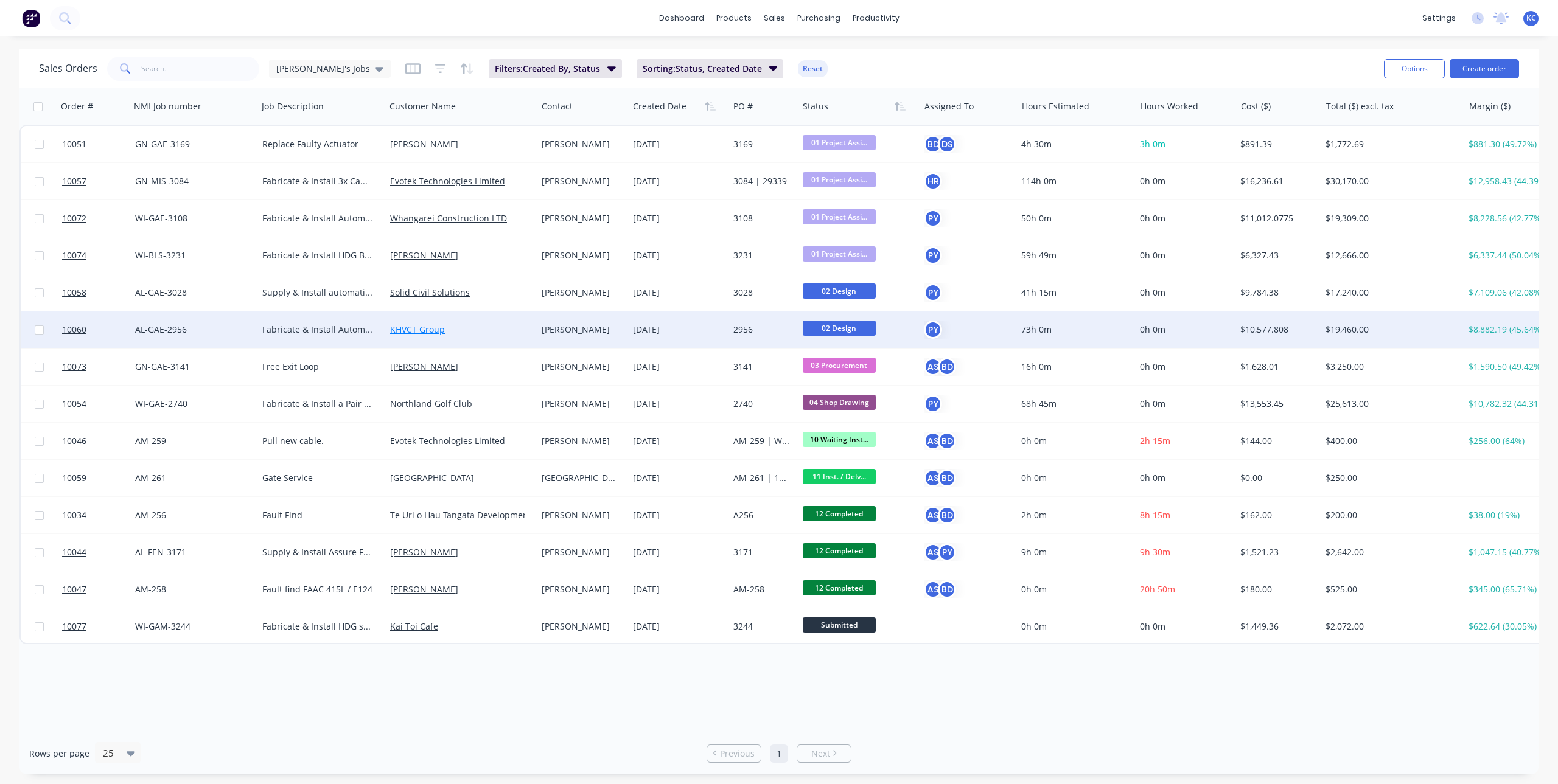
click at [413, 326] on link "KHVCT Group" at bounding box center [418, 329] width 55 height 12
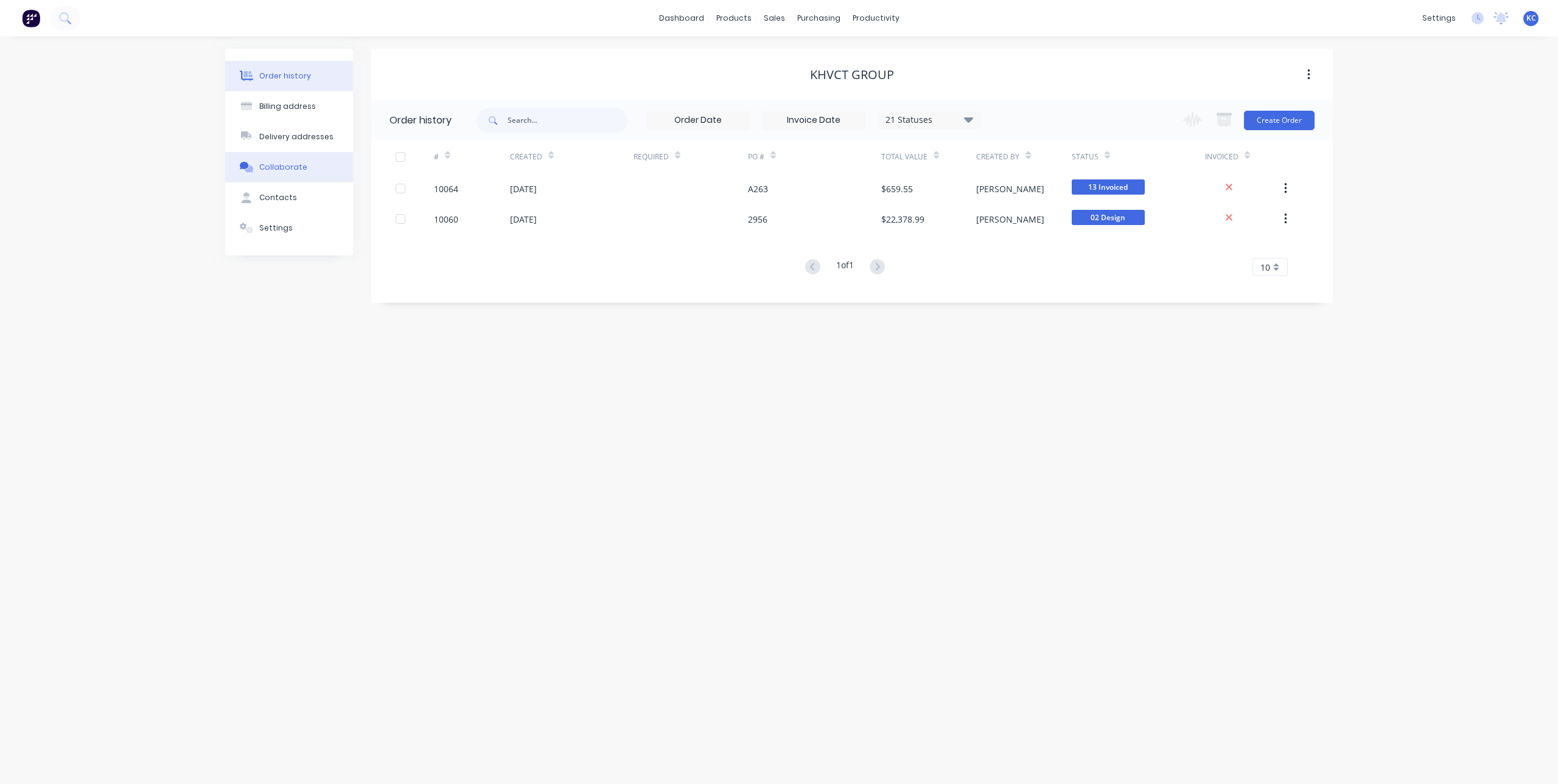
click at [302, 166] on button "Collaborate" at bounding box center [289, 167] width 128 height 31
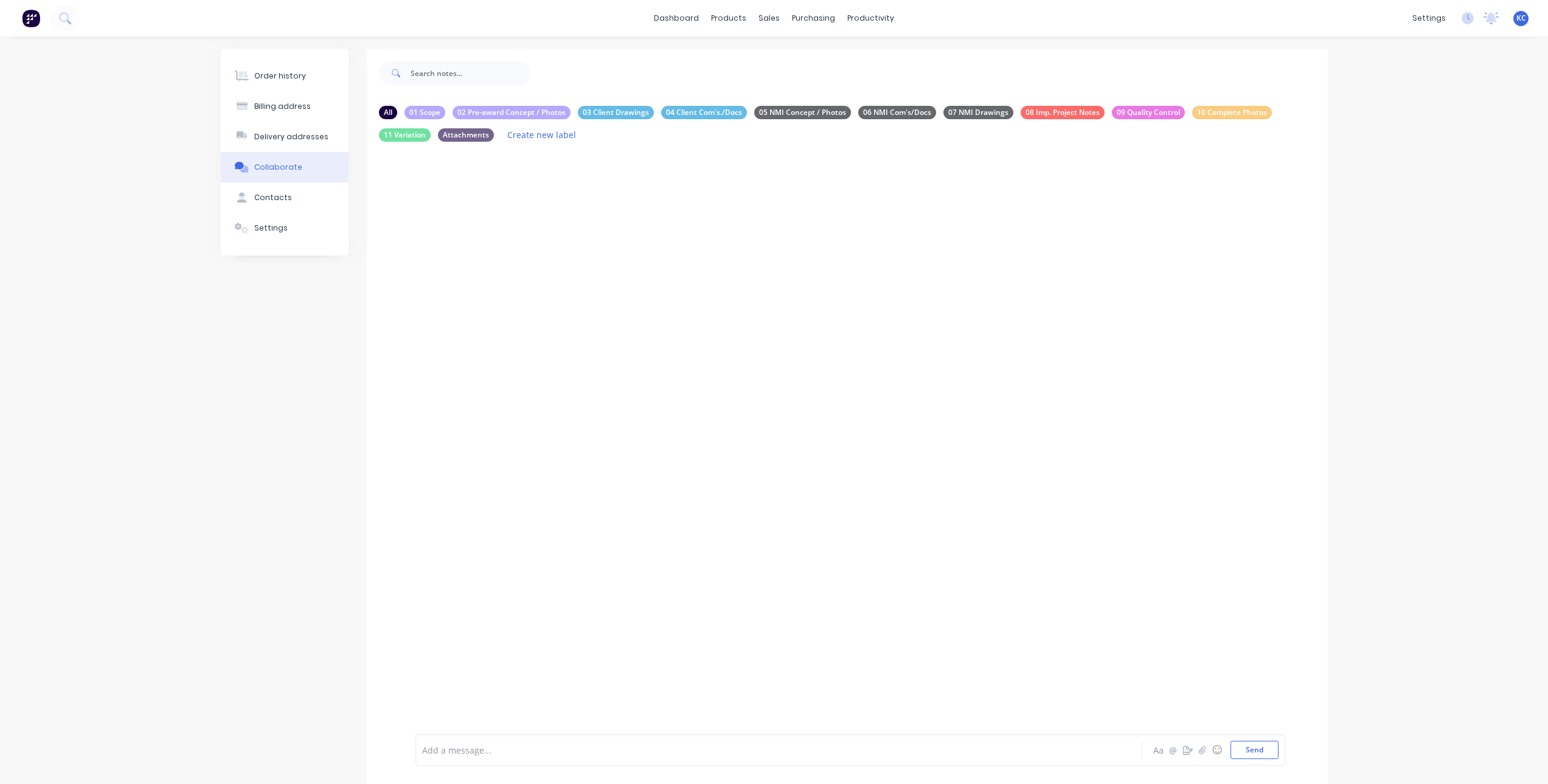
click at [278, 168] on div "Collaborate" at bounding box center [278, 167] width 48 height 11
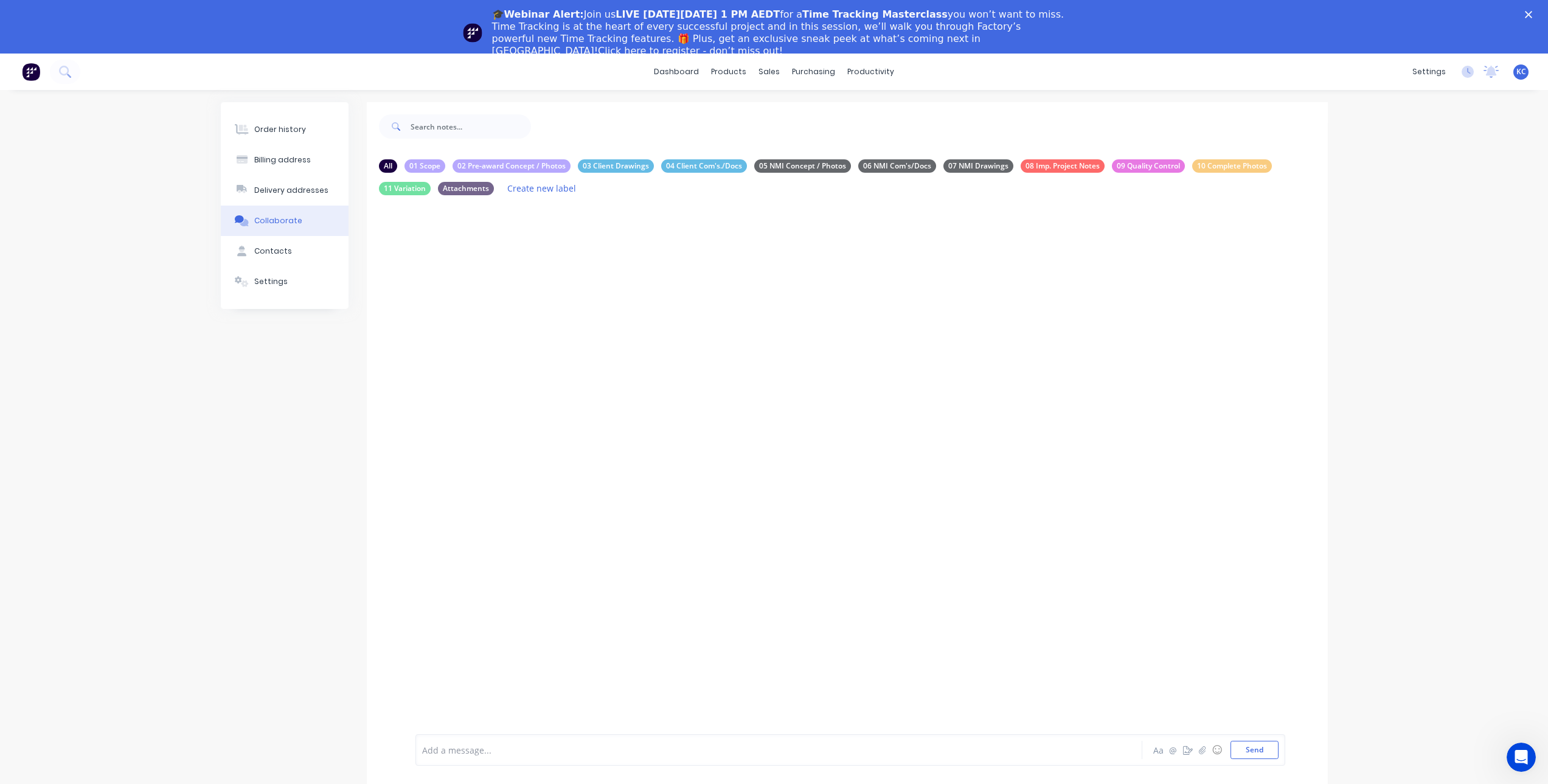
click at [298, 210] on button "Collaborate" at bounding box center [284, 221] width 128 height 31
click at [281, 133] on div "Order history" at bounding box center [280, 129] width 52 height 11
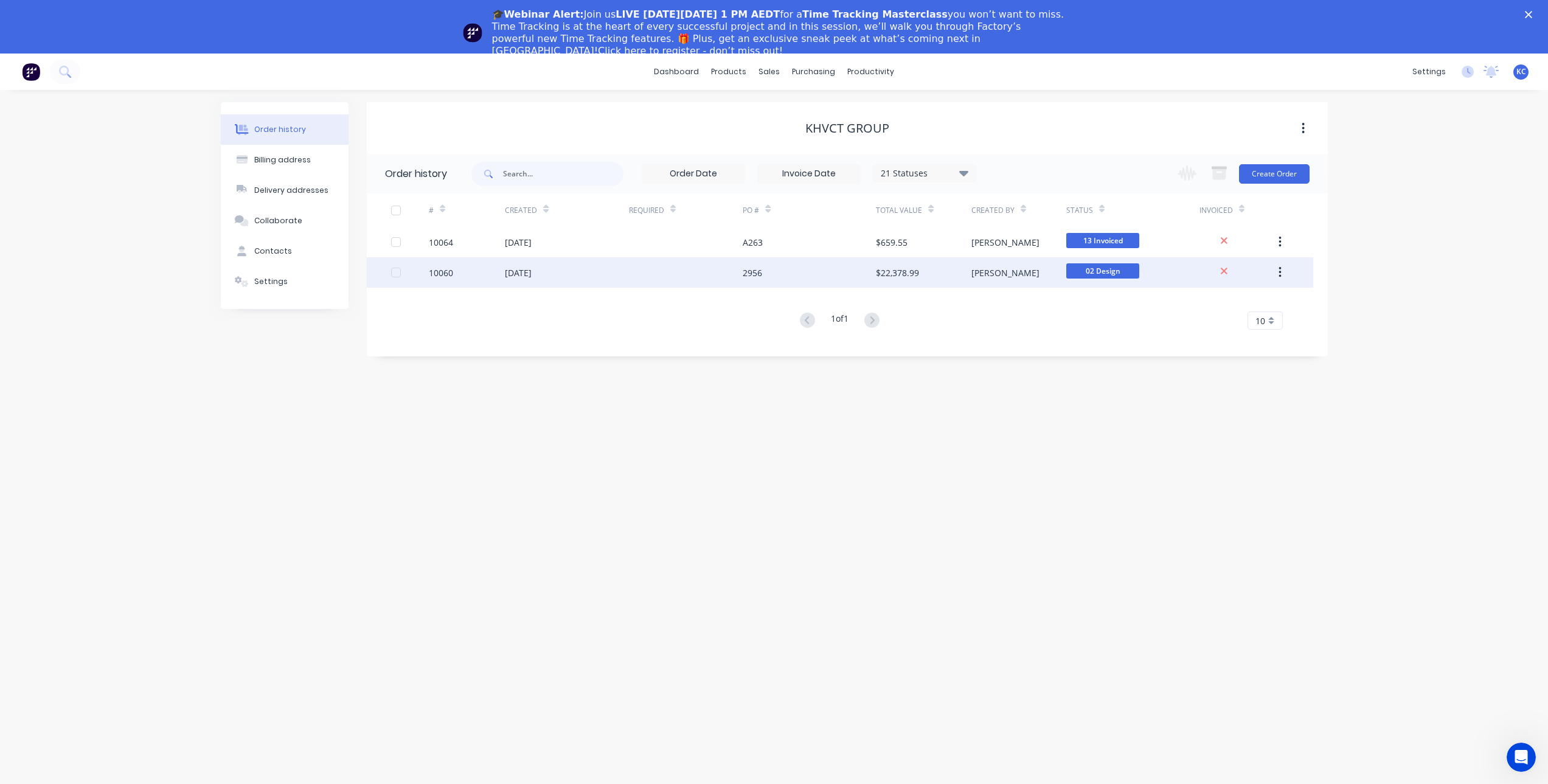
click at [808, 275] on div "2956" at bounding box center [809, 272] width 133 height 31
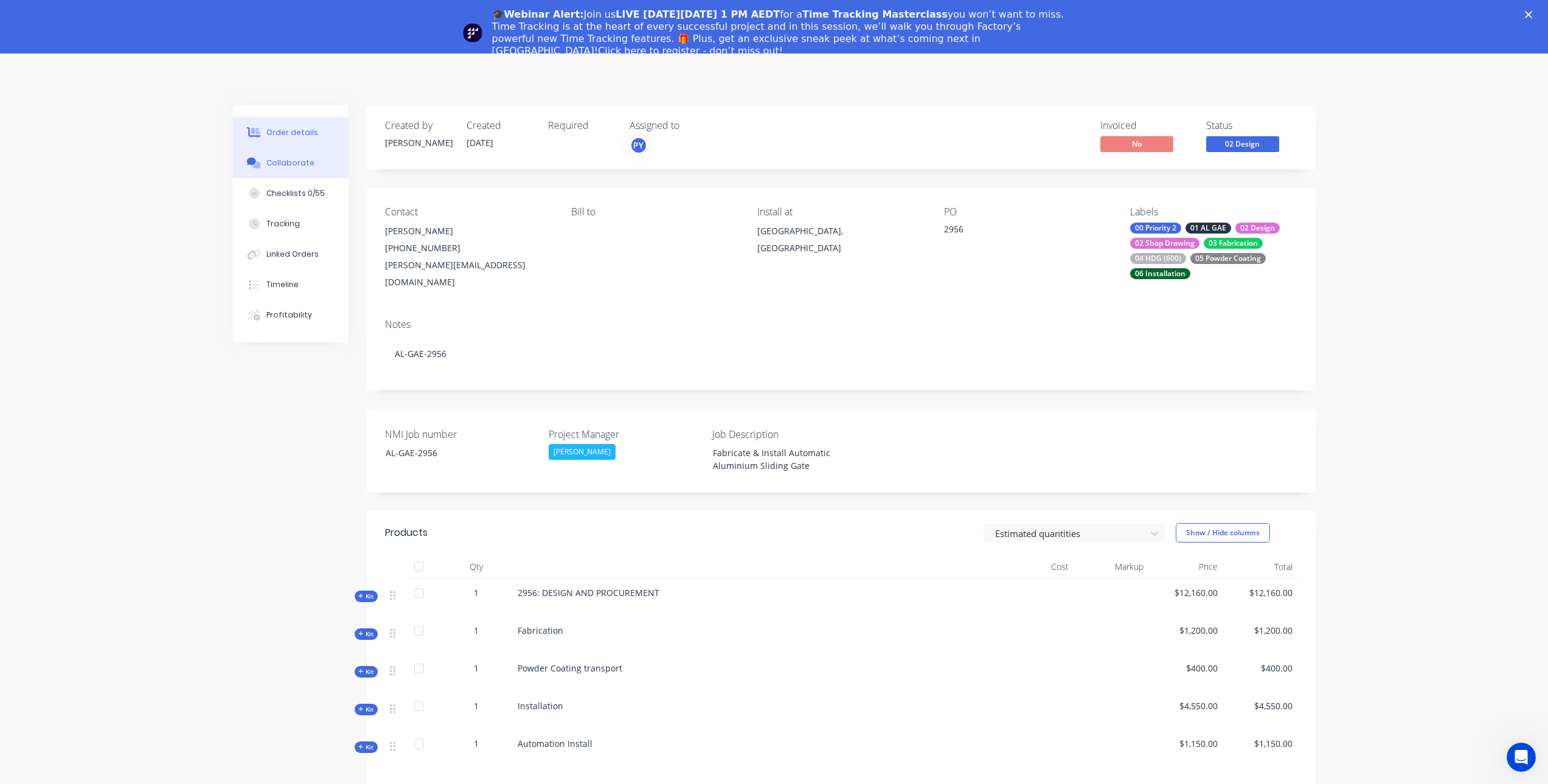
click at [299, 169] on button "Collaborate" at bounding box center [290, 162] width 115 height 31
